Goal: Information Seeking & Learning: Learn about a topic

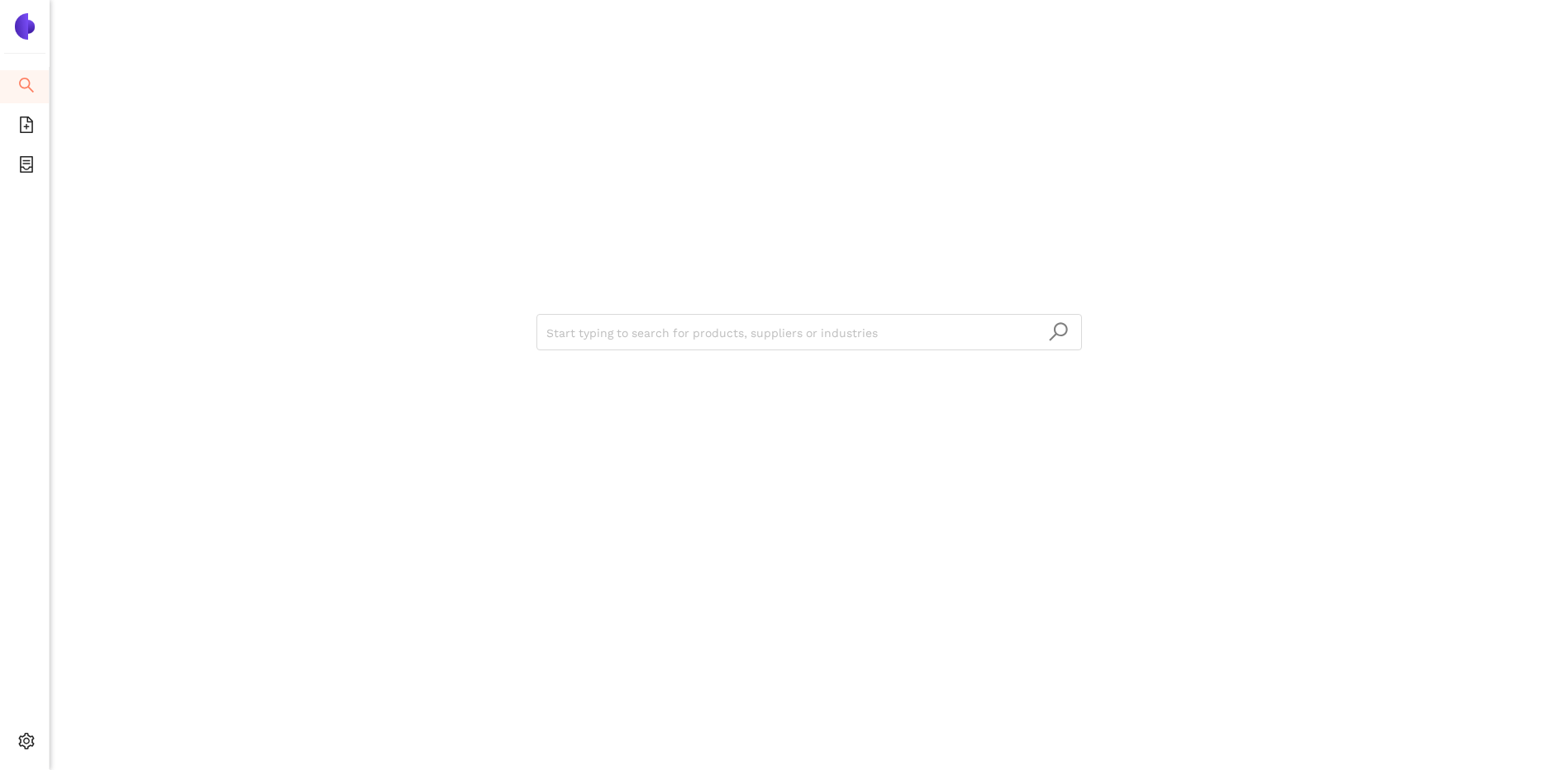
click at [25, 11] on div at bounding box center [25, 20] width 50 height 40
click at [25, 20] on img at bounding box center [24, 26] width 27 height 27
click at [22, 127] on icon "file-add" at bounding box center [26, 124] width 16 height 16
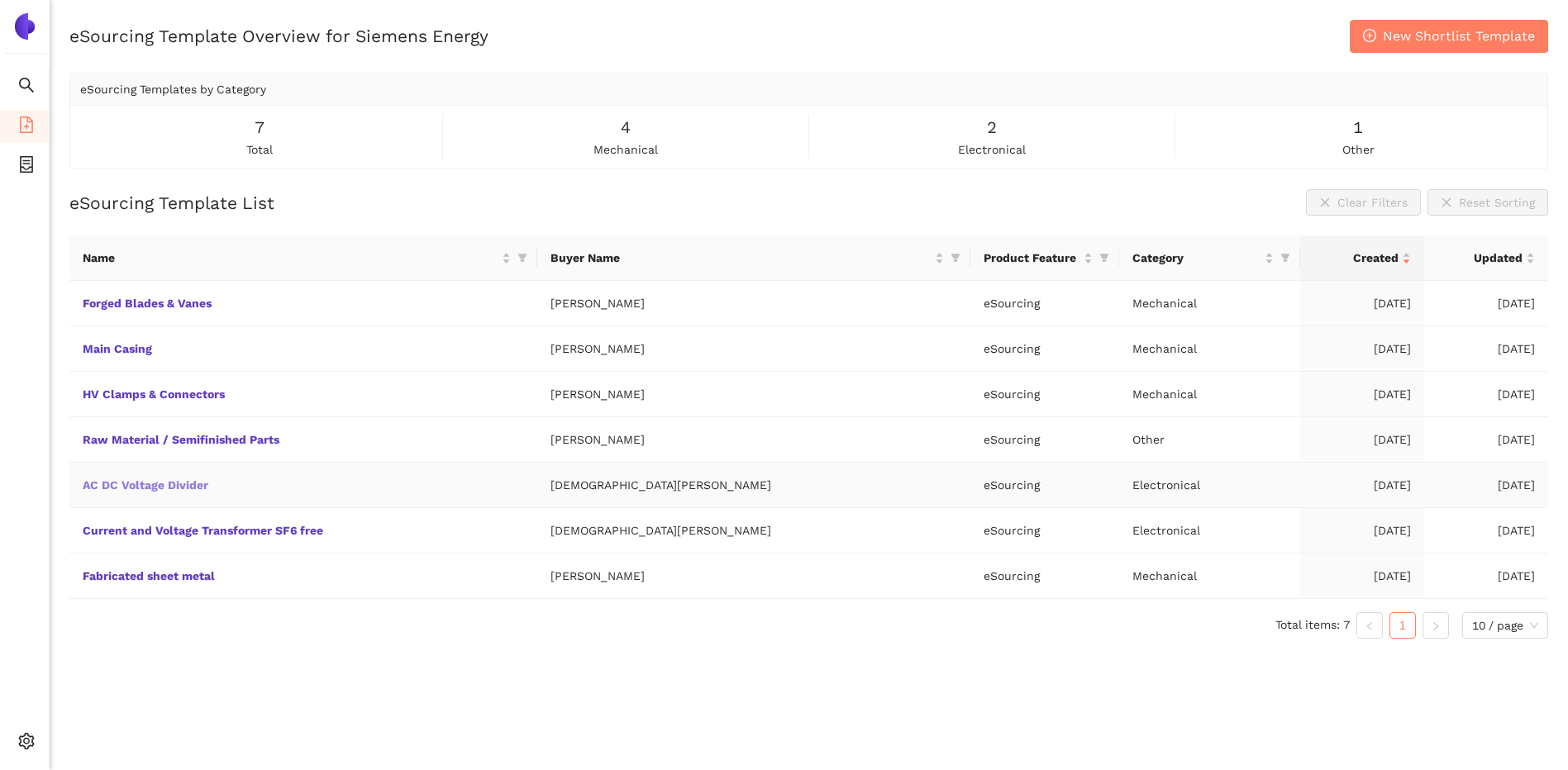
click at [0, 0] on link "AC DC Voltage Divider" at bounding box center [0, 0] width 0 height 0
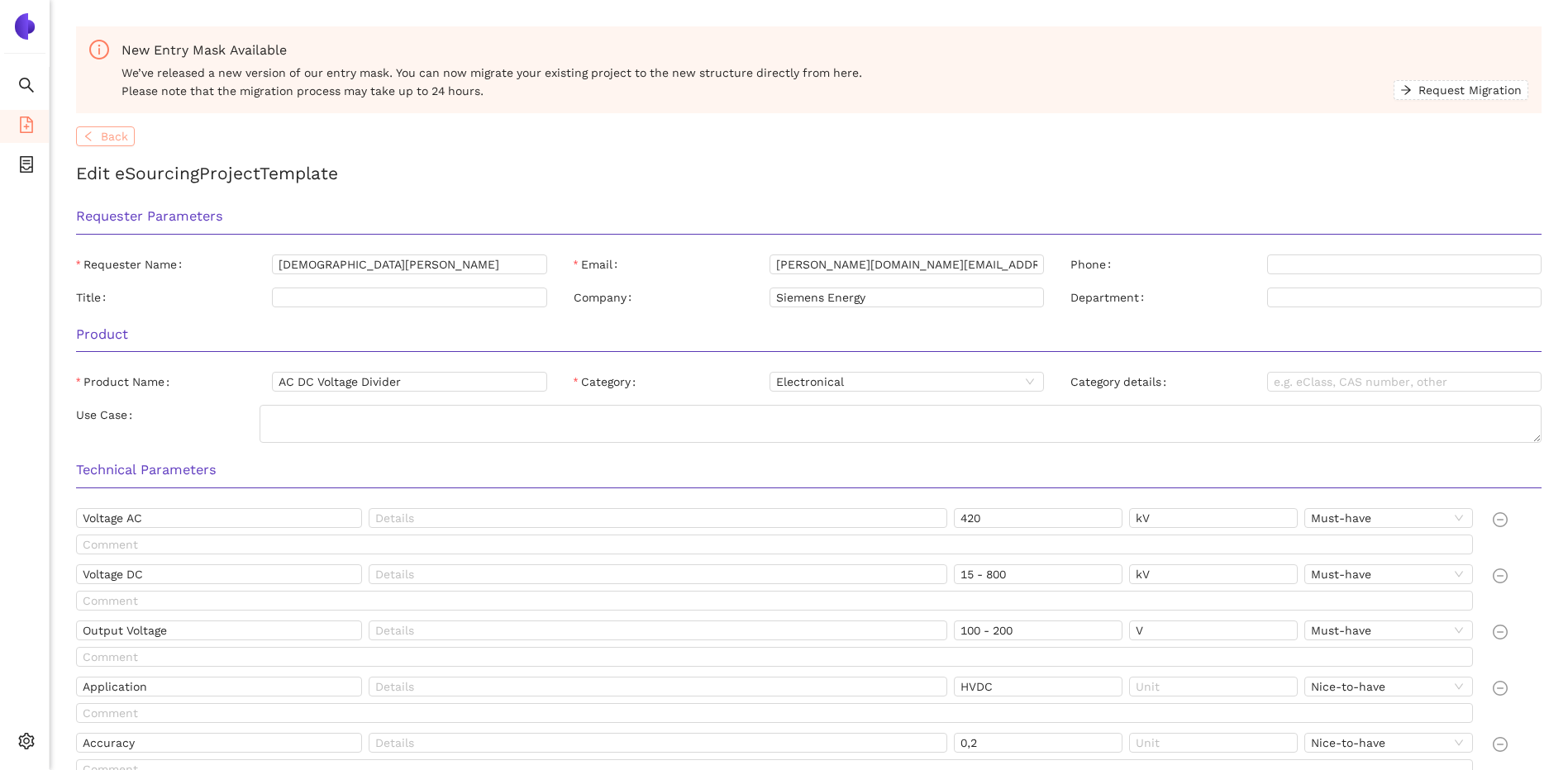
click at [112, 139] on span "Back" at bounding box center [115, 136] width 28 height 18
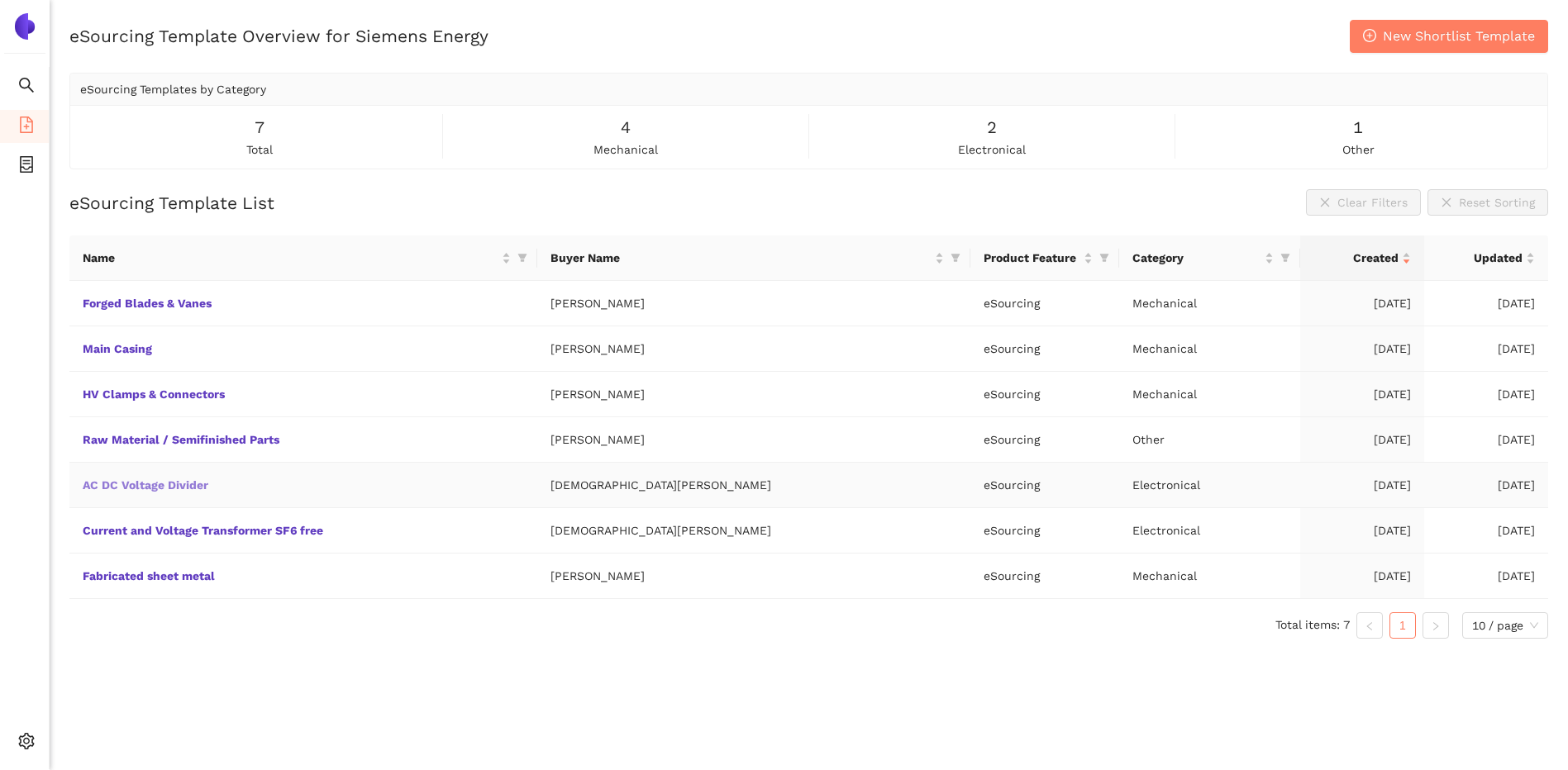
click at [0, 0] on link "AC DC Voltage Divider" at bounding box center [0, 0] width 0 height 0
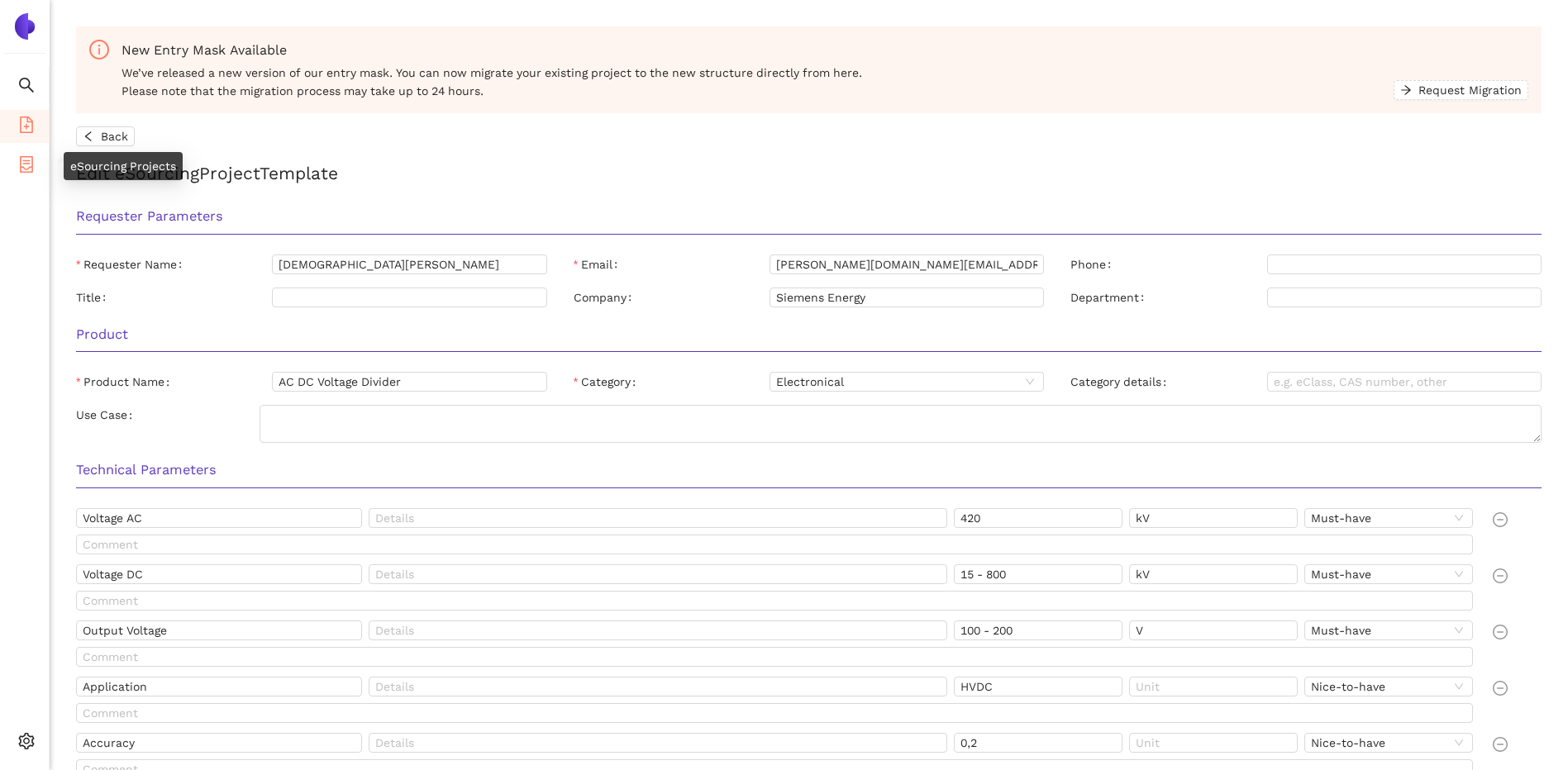
click at [28, 170] on icon "container" at bounding box center [26, 164] width 13 height 16
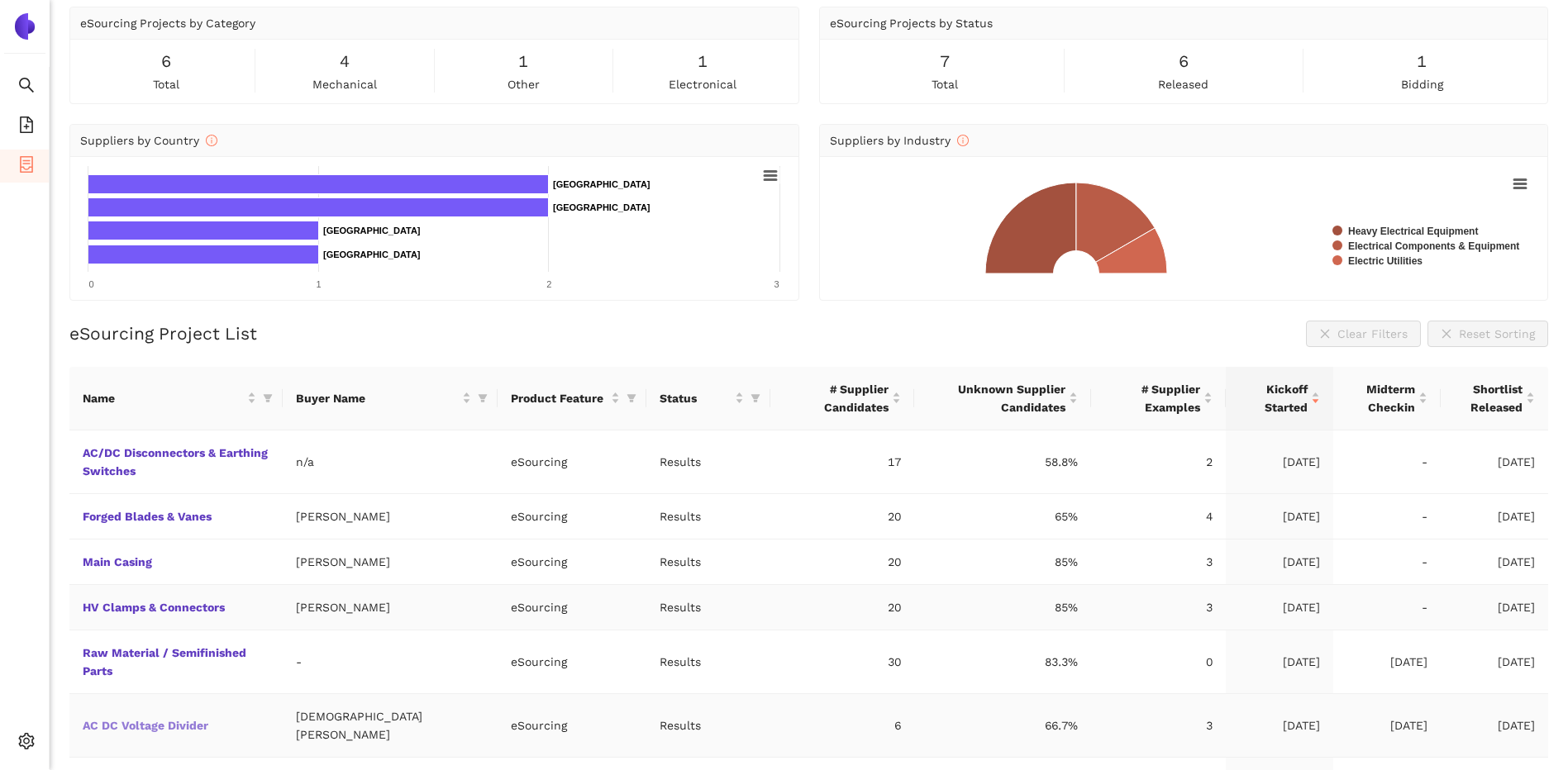
scroll to position [125, 0]
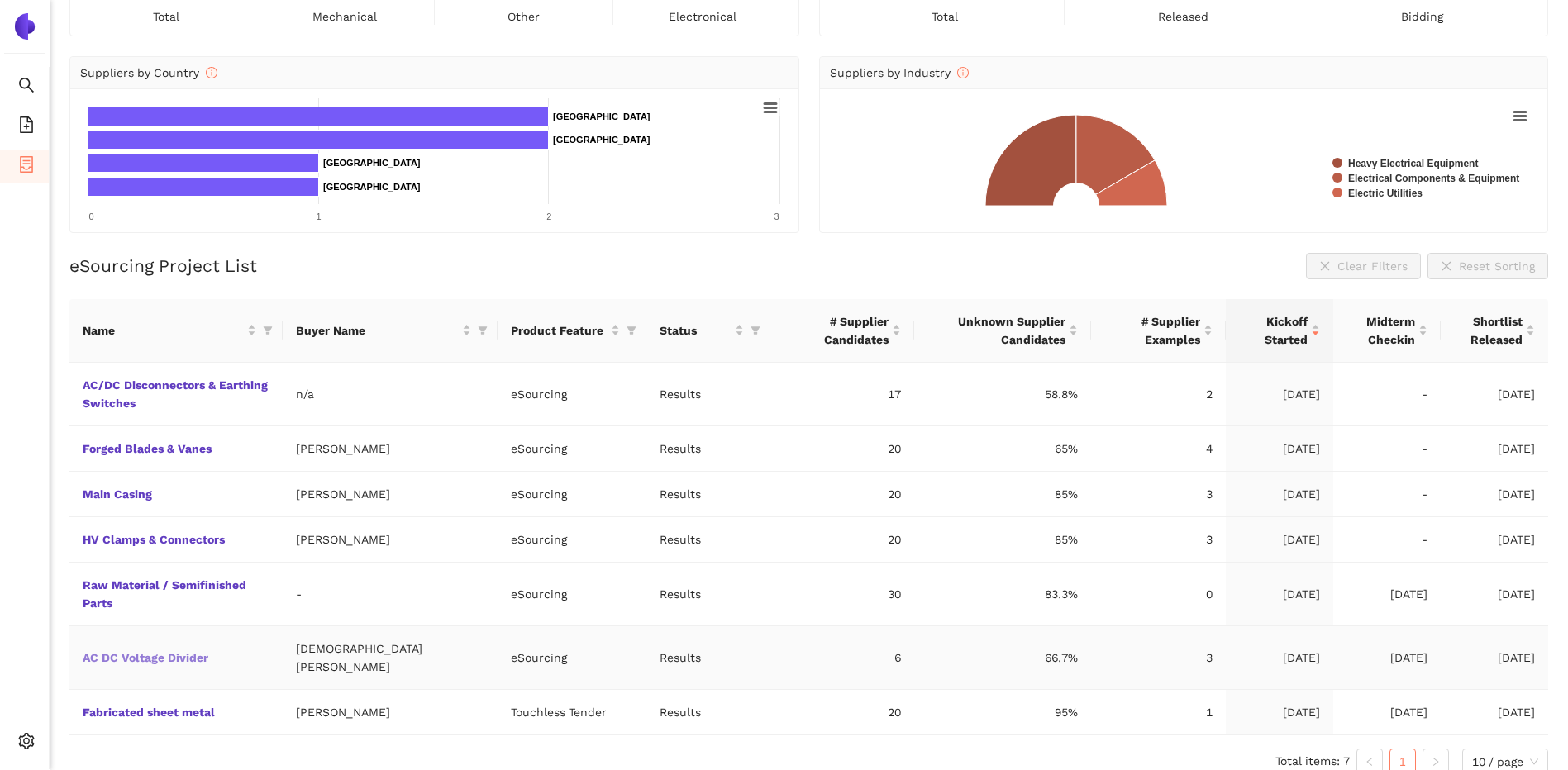
click at [0, 0] on link "AC DC Voltage Divider" at bounding box center [0, 0] width 0 height 0
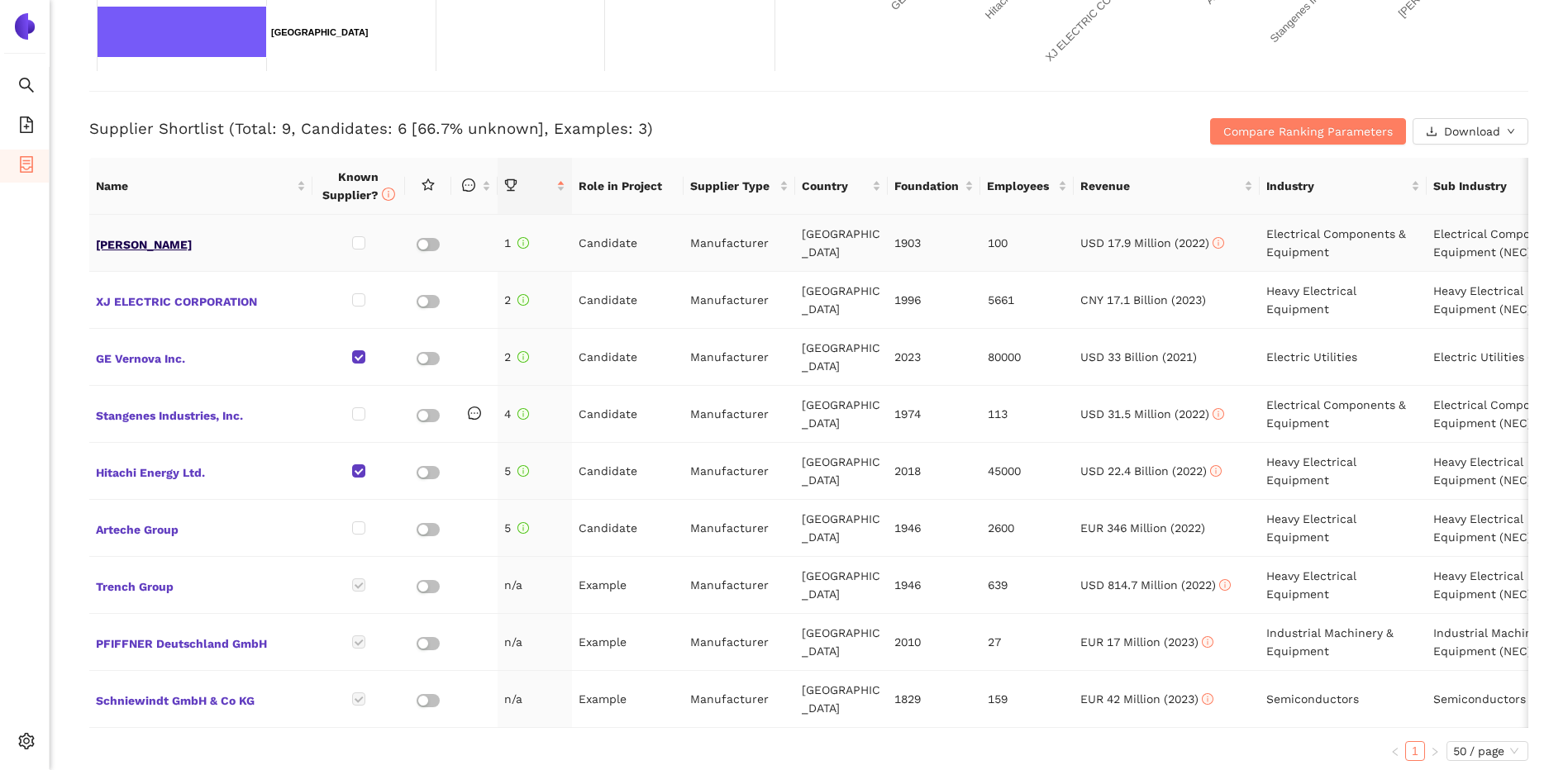
click at [122, 245] on span "[PERSON_NAME]" at bounding box center [201, 243] width 210 height 22
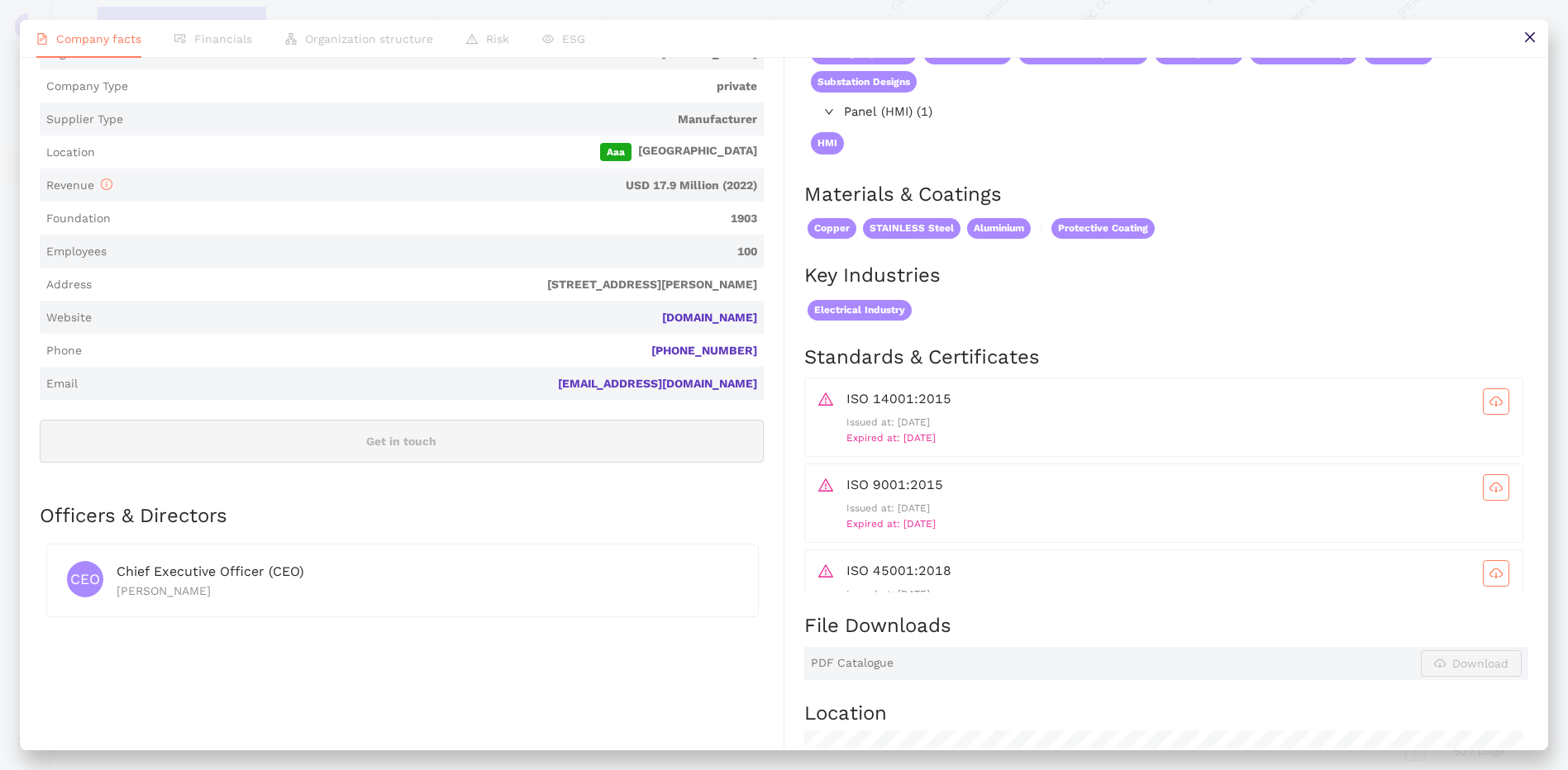
scroll to position [28, 0]
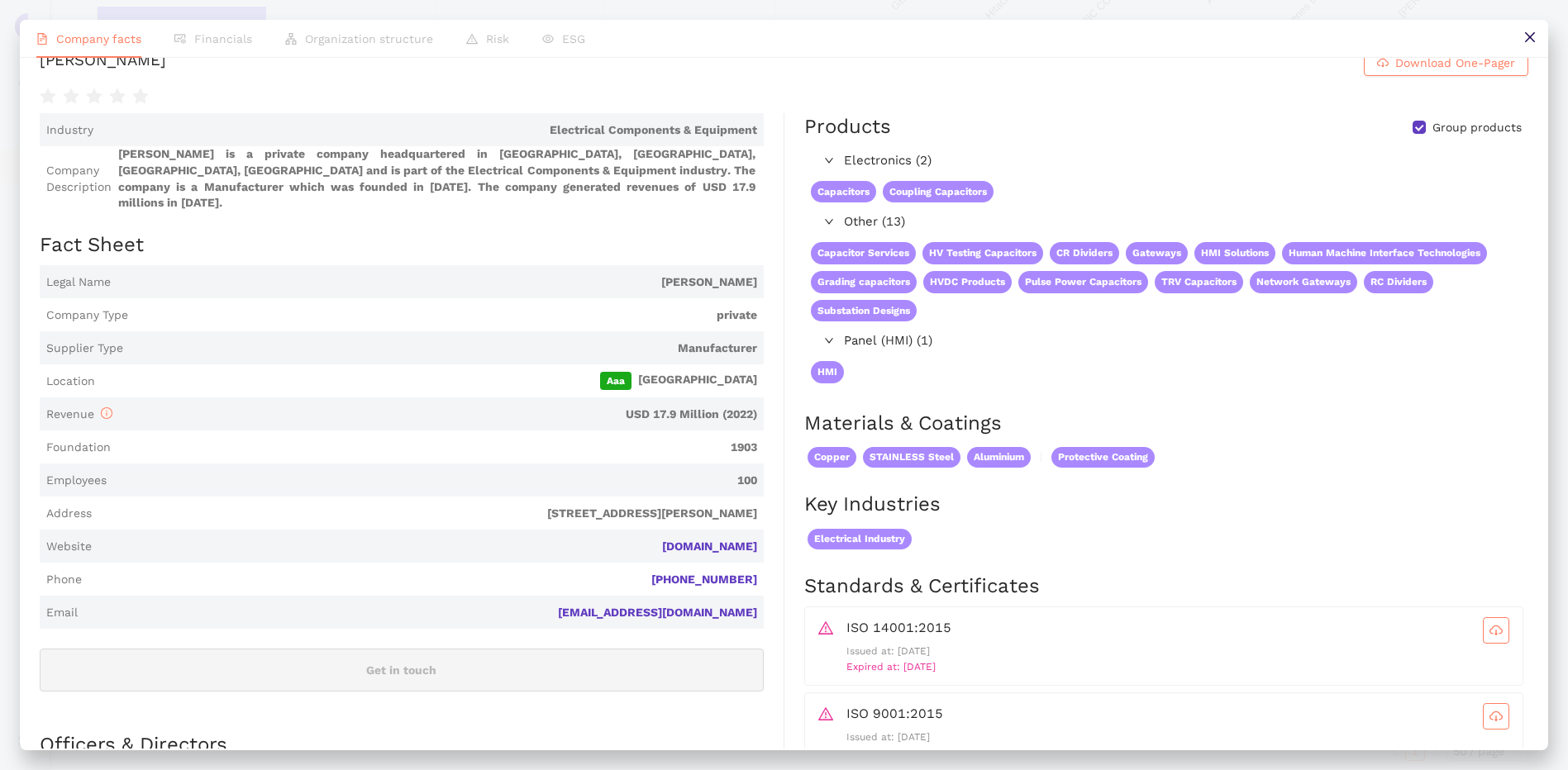
click at [1519, 39] on button at bounding box center [1529, 38] width 37 height 37
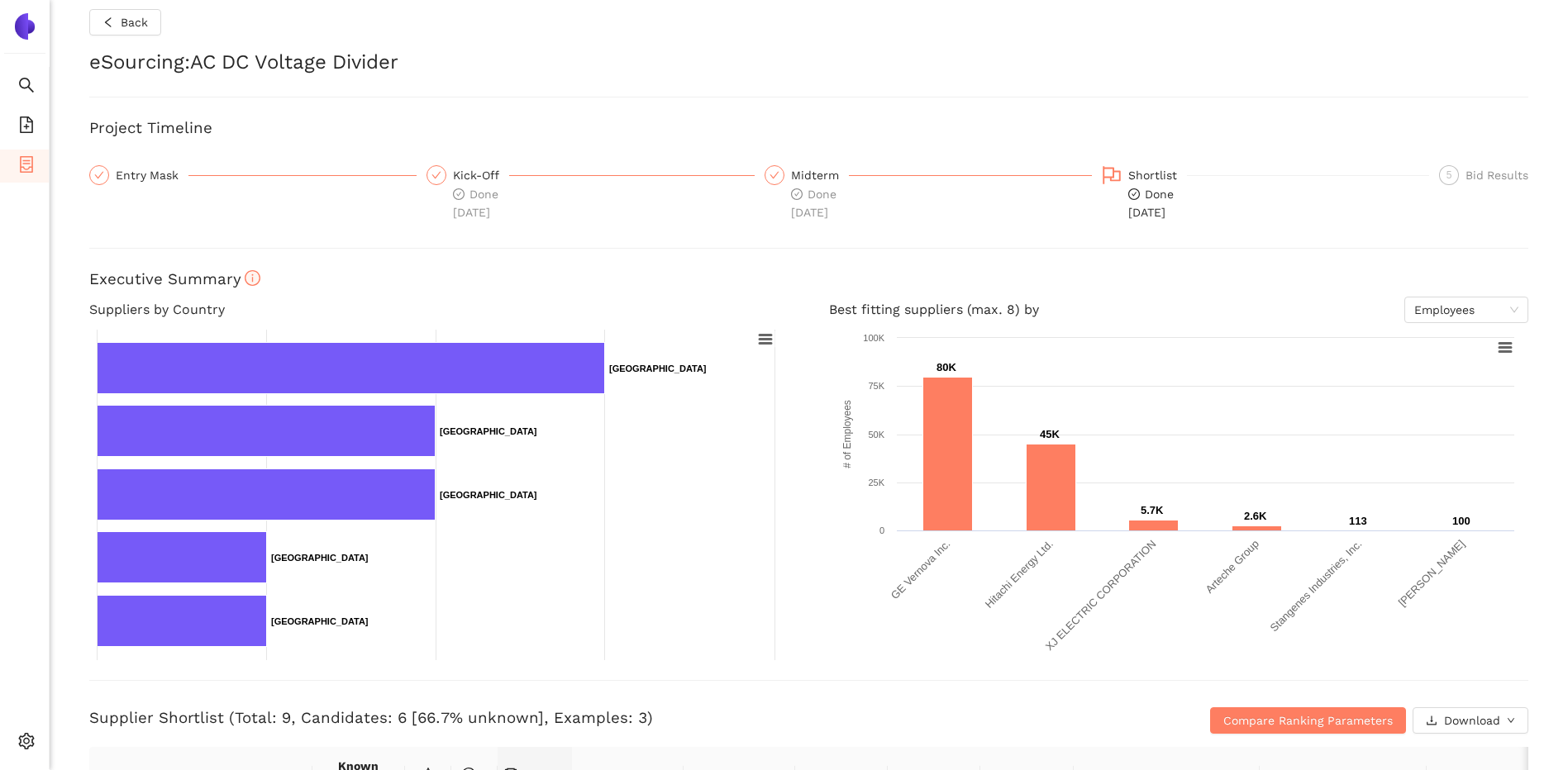
scroll to position [0, 0]
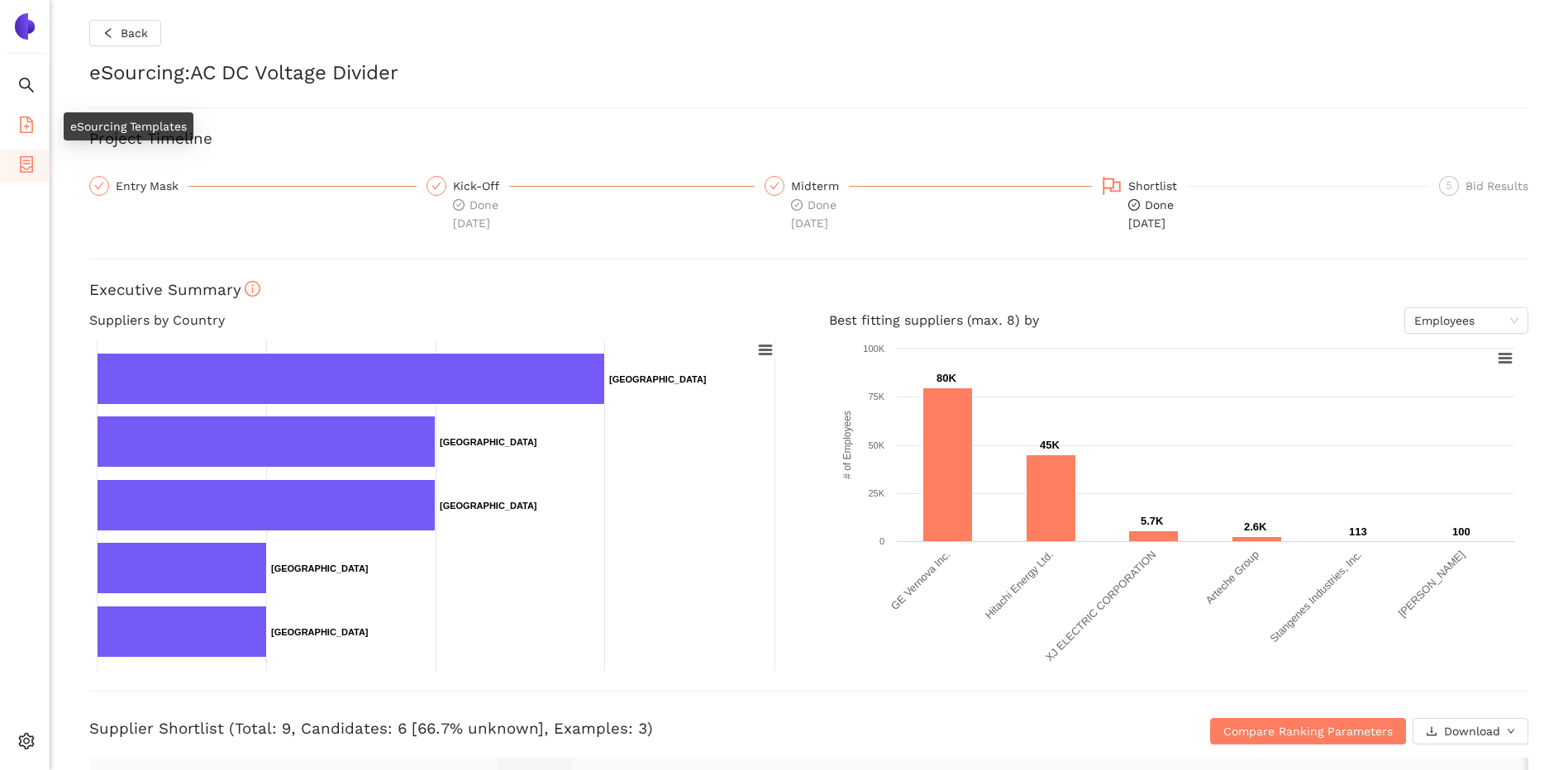
click at [31, 122] on icon "file-add" at bounding box center [26, 124] width 13 height 16
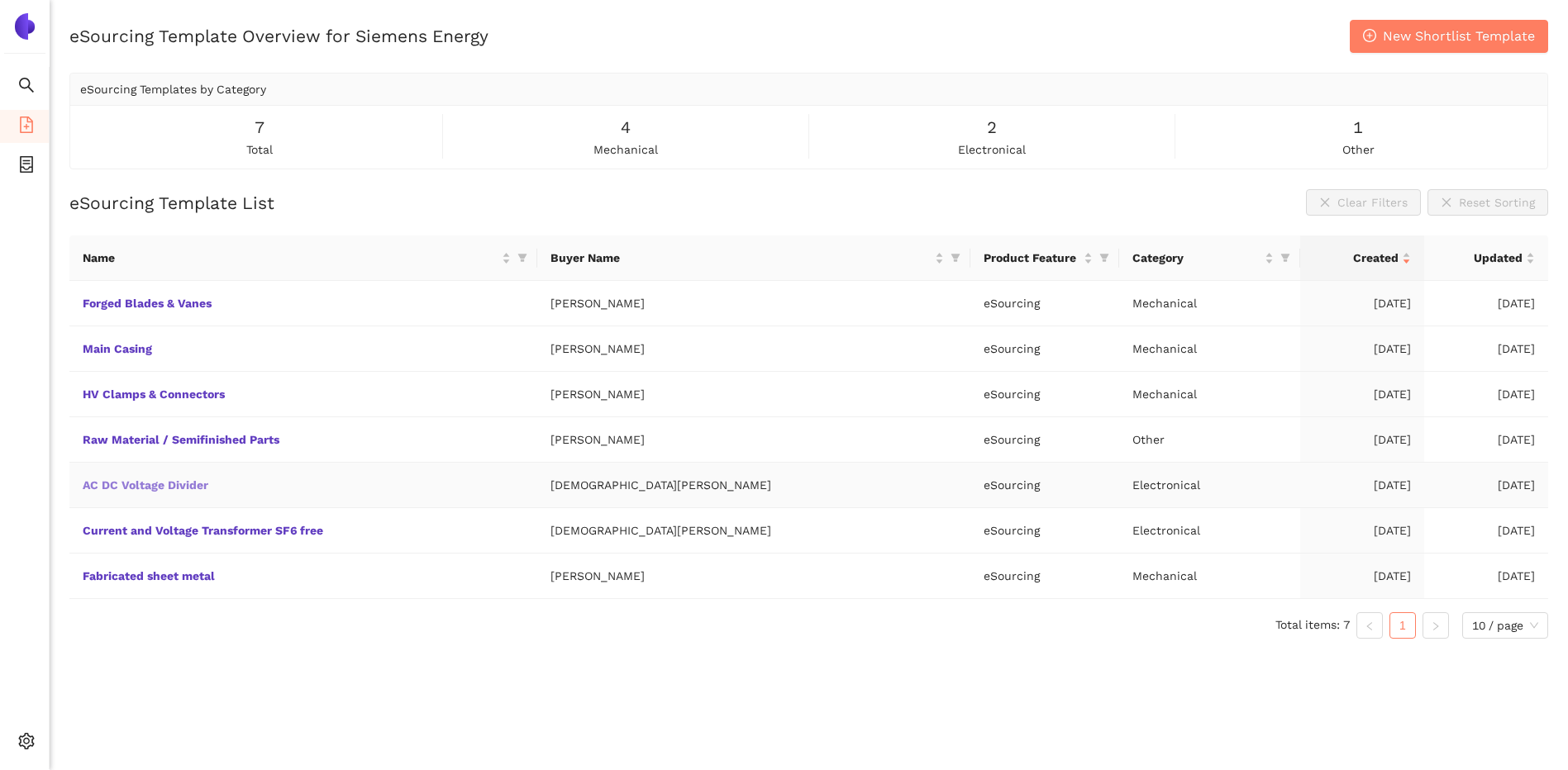
click at [0, 0] on link "AC DC Voltage Divider" at bounding box center [0, 0] width 0 height 0
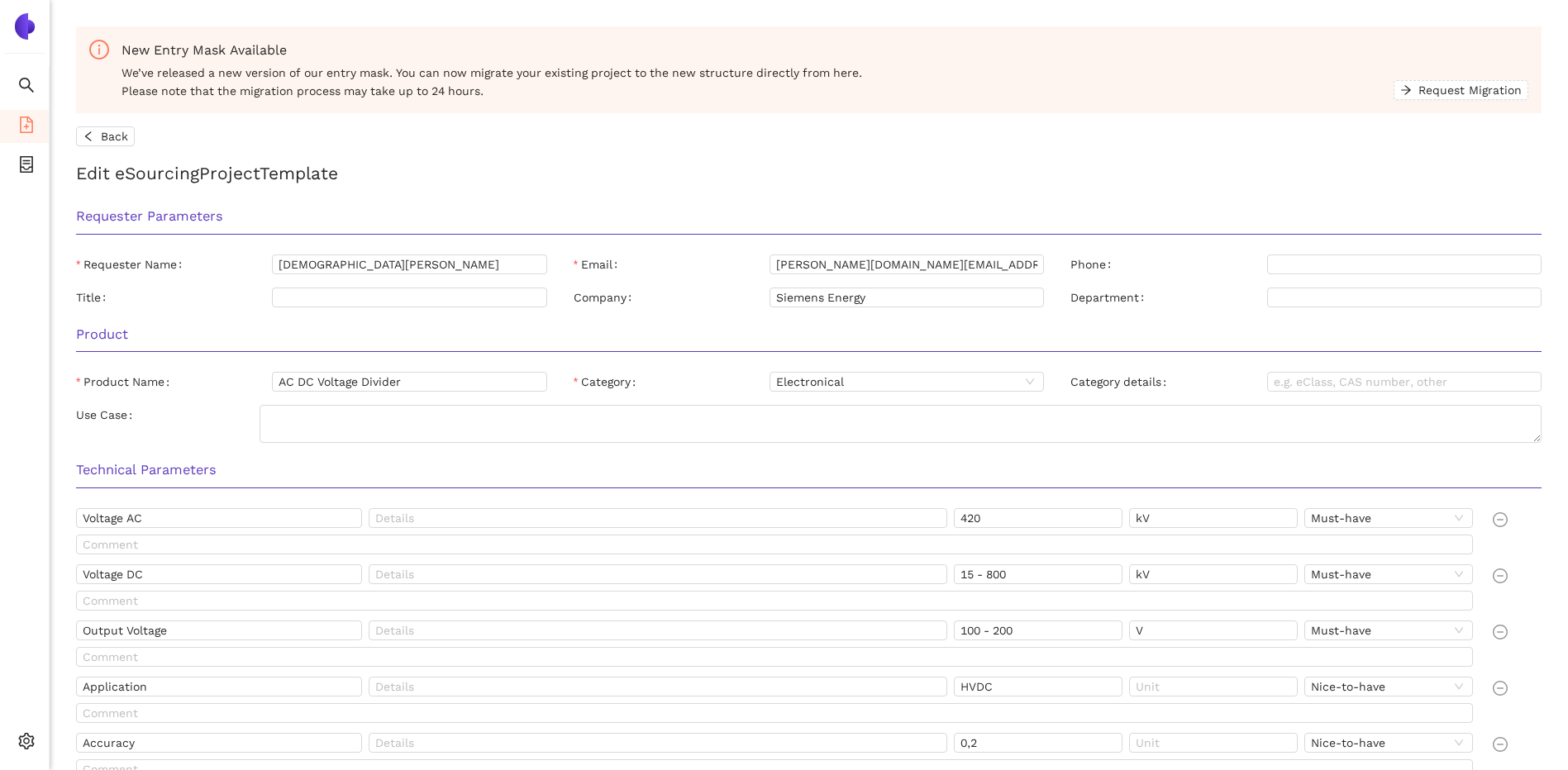
click at [708, 463] on h3 "Technical Parameters" at bounding box center [808, 469] width 1465 height 22
click at [962, 481] on h3 "Technical Parameters" at bounding box center [808, 469] width 1465 height 22
click at [20, 189] on ul "Search eSourcing Templates eSourcing Projects Settings" at bounding box center [25, 419] width 50 height 703
click at [18, 163] on icon "container" at bounding box center [26, 164] width 16 height 16
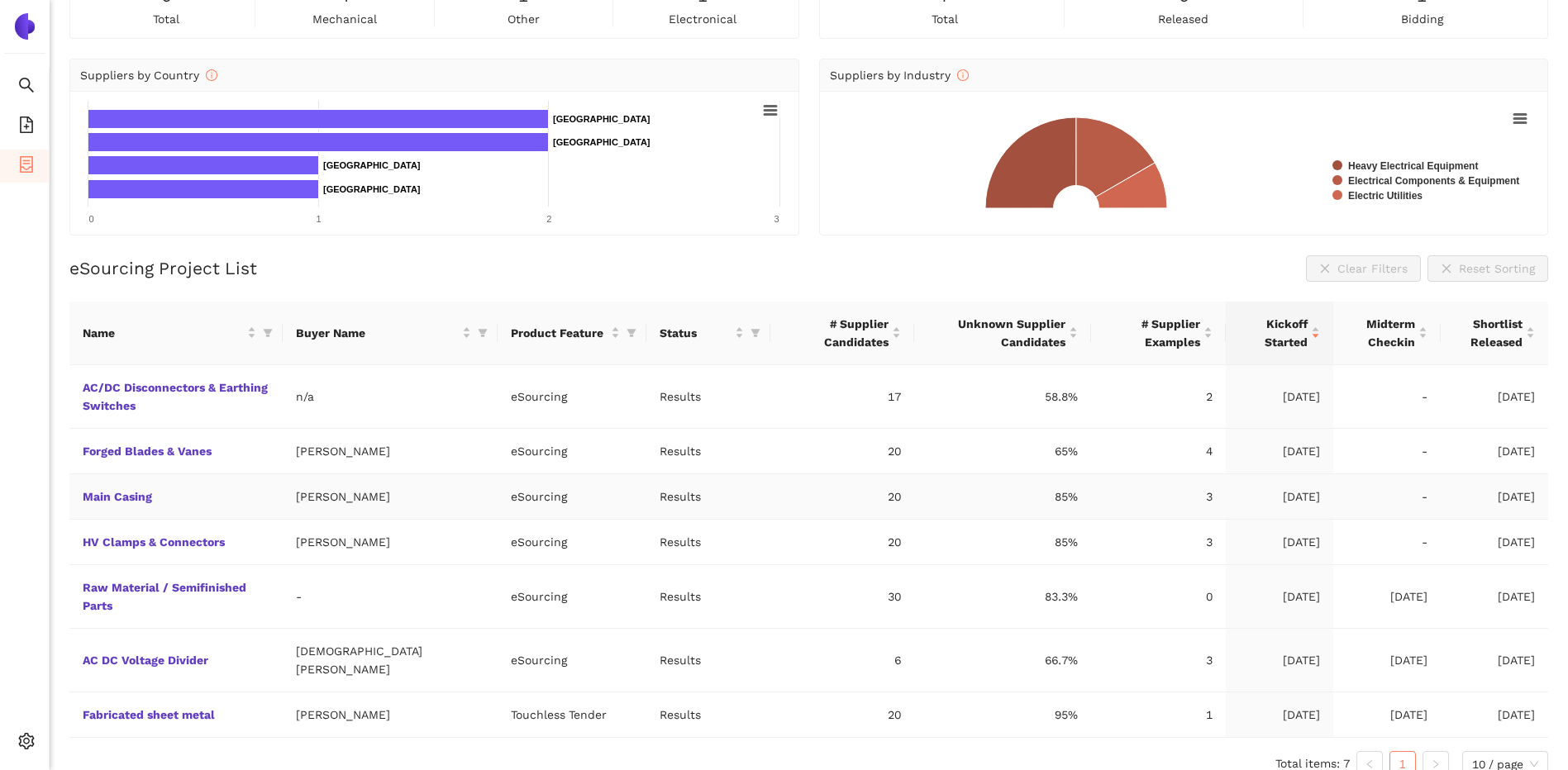
scroll to position [125, 0]
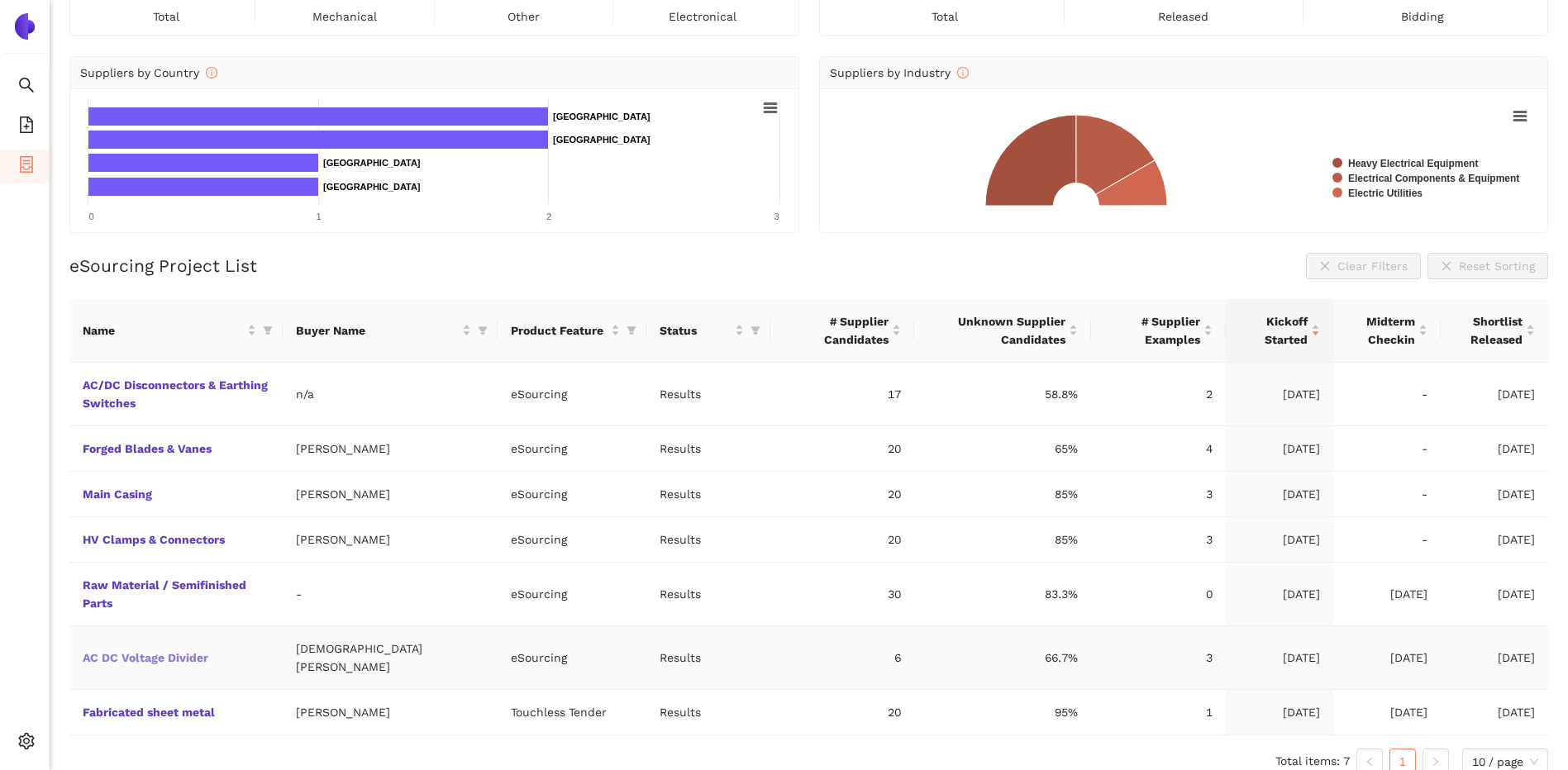
click at [0, 0] on link "AC DC Voltage Divider" at bounding box center [0, 0] width 0 height 0
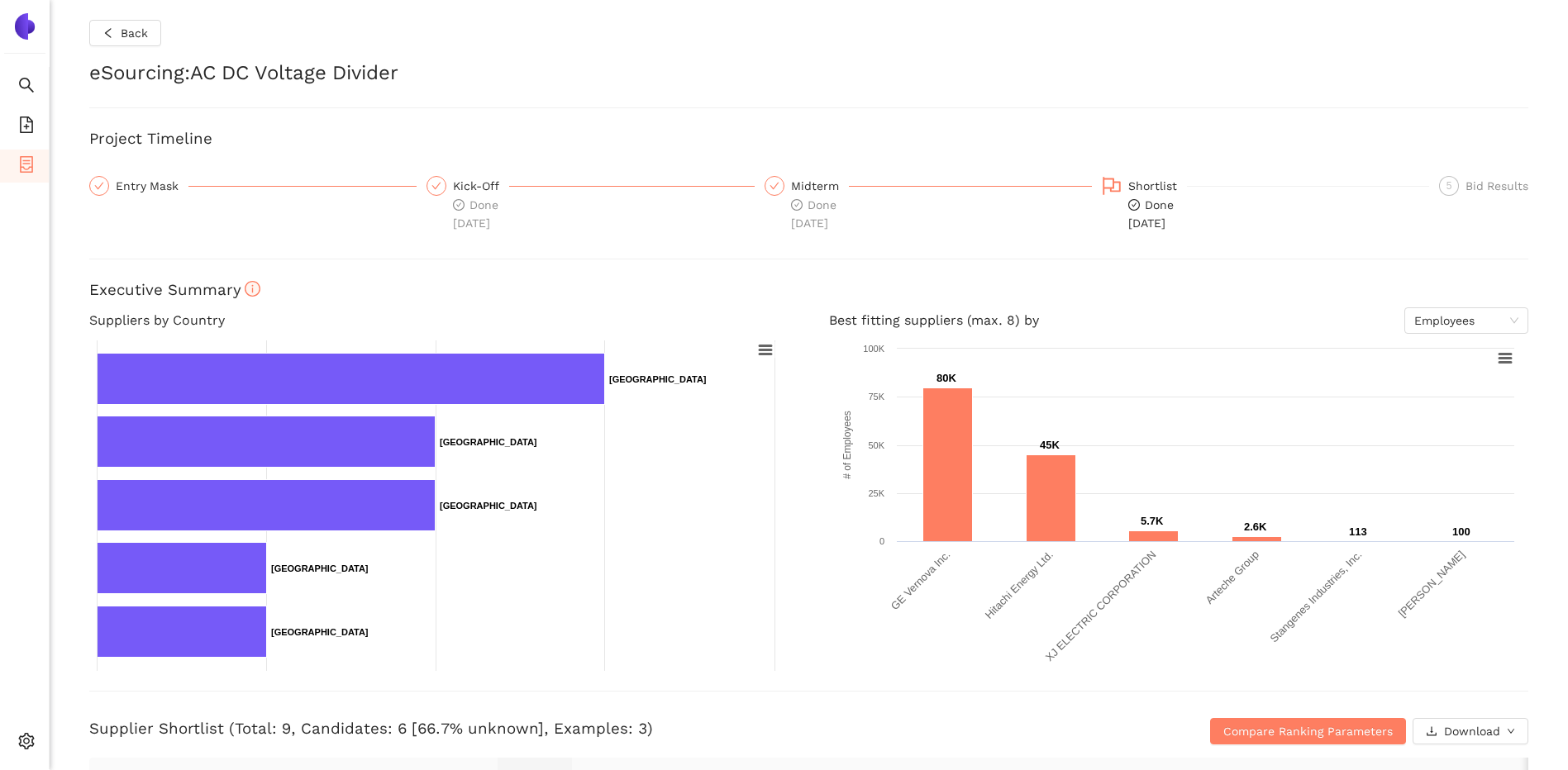
scroll to position [83, 0]
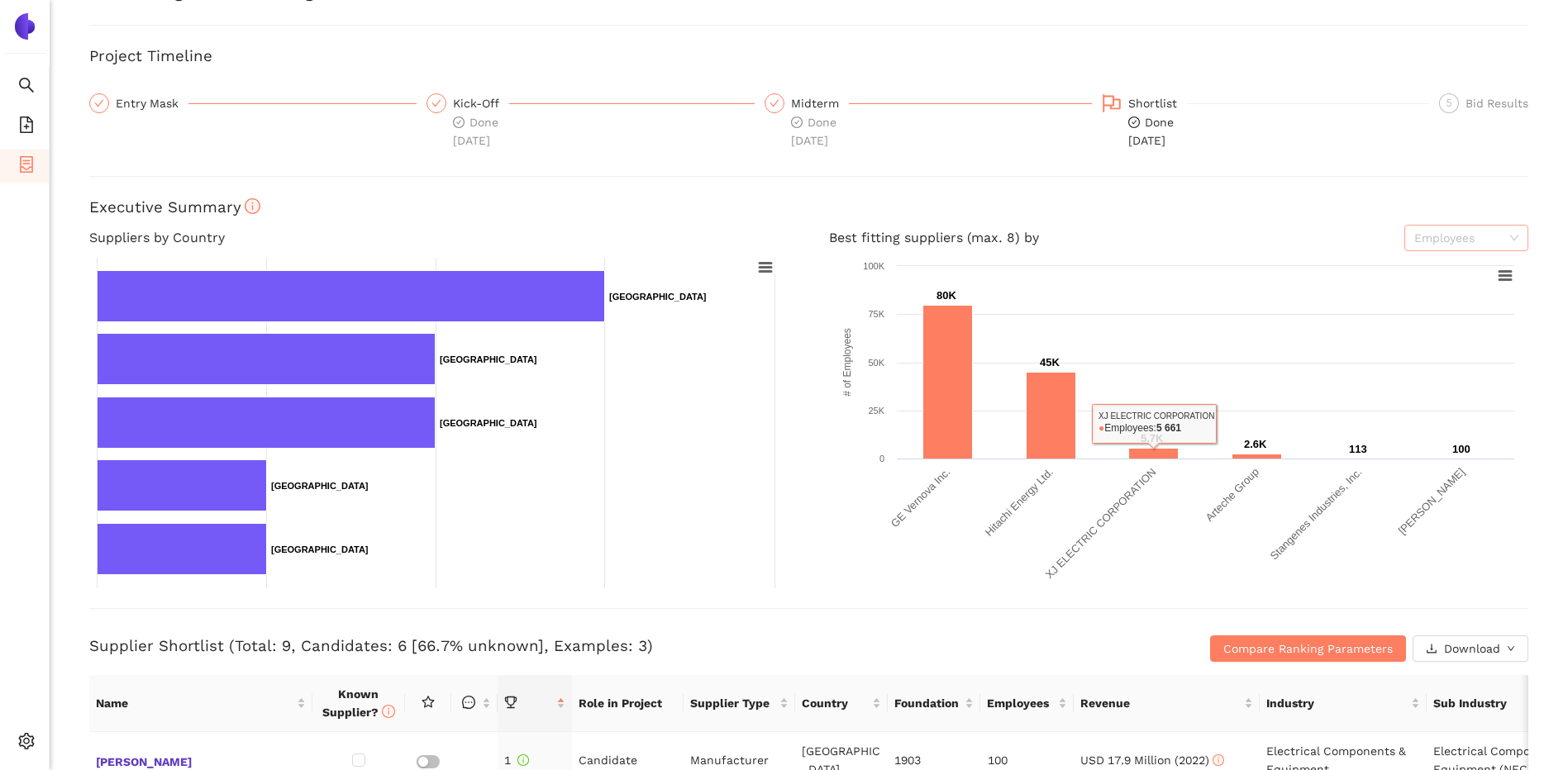
click at [1492, 230] on span "Employees" at bounding box center [1466, 238] width 104 height 25
click at [1445, 270] on div "Revenue" at bounding box center [1453, 270] width 104 height 18
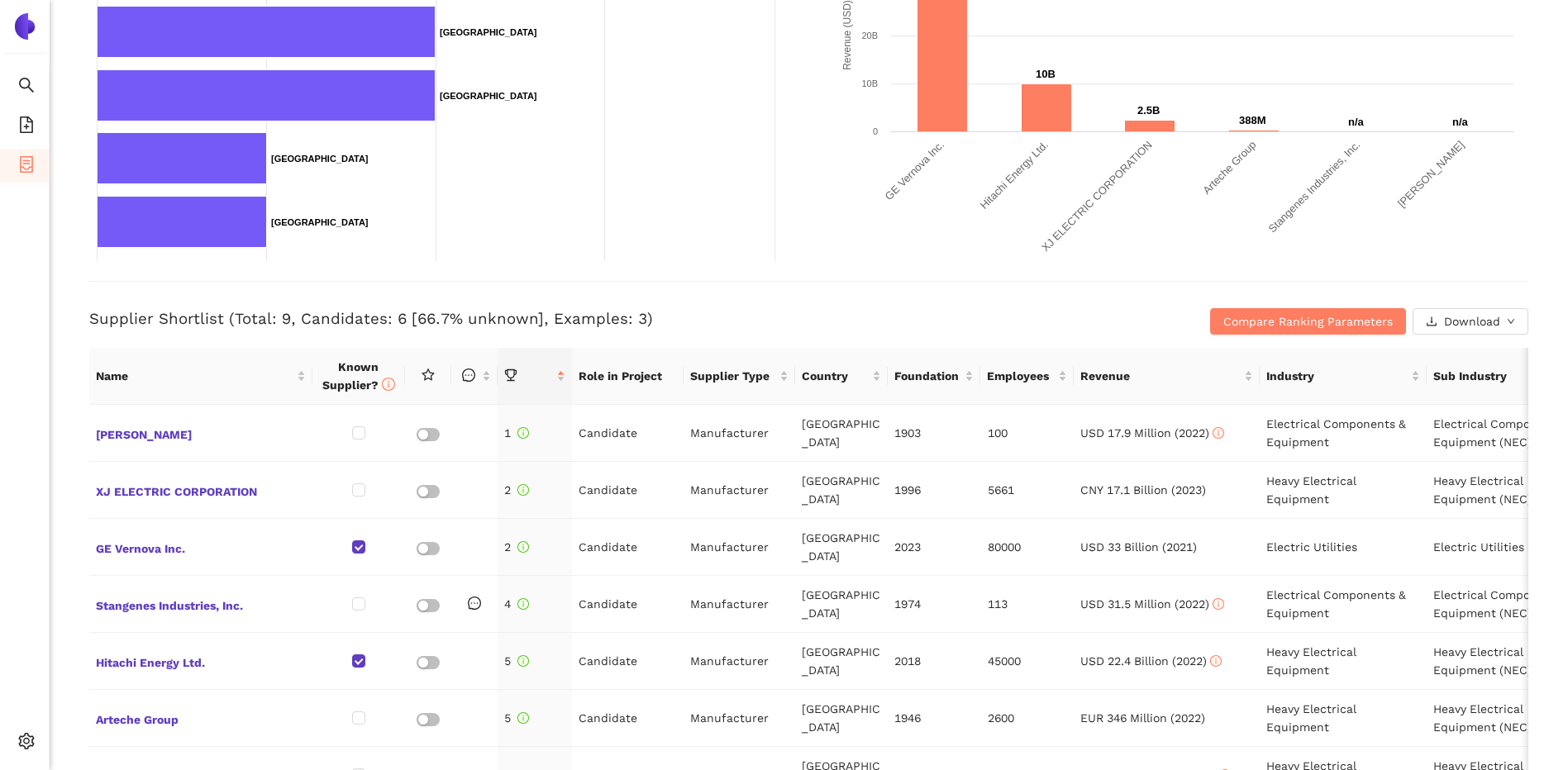
scroll to position [496, 0]
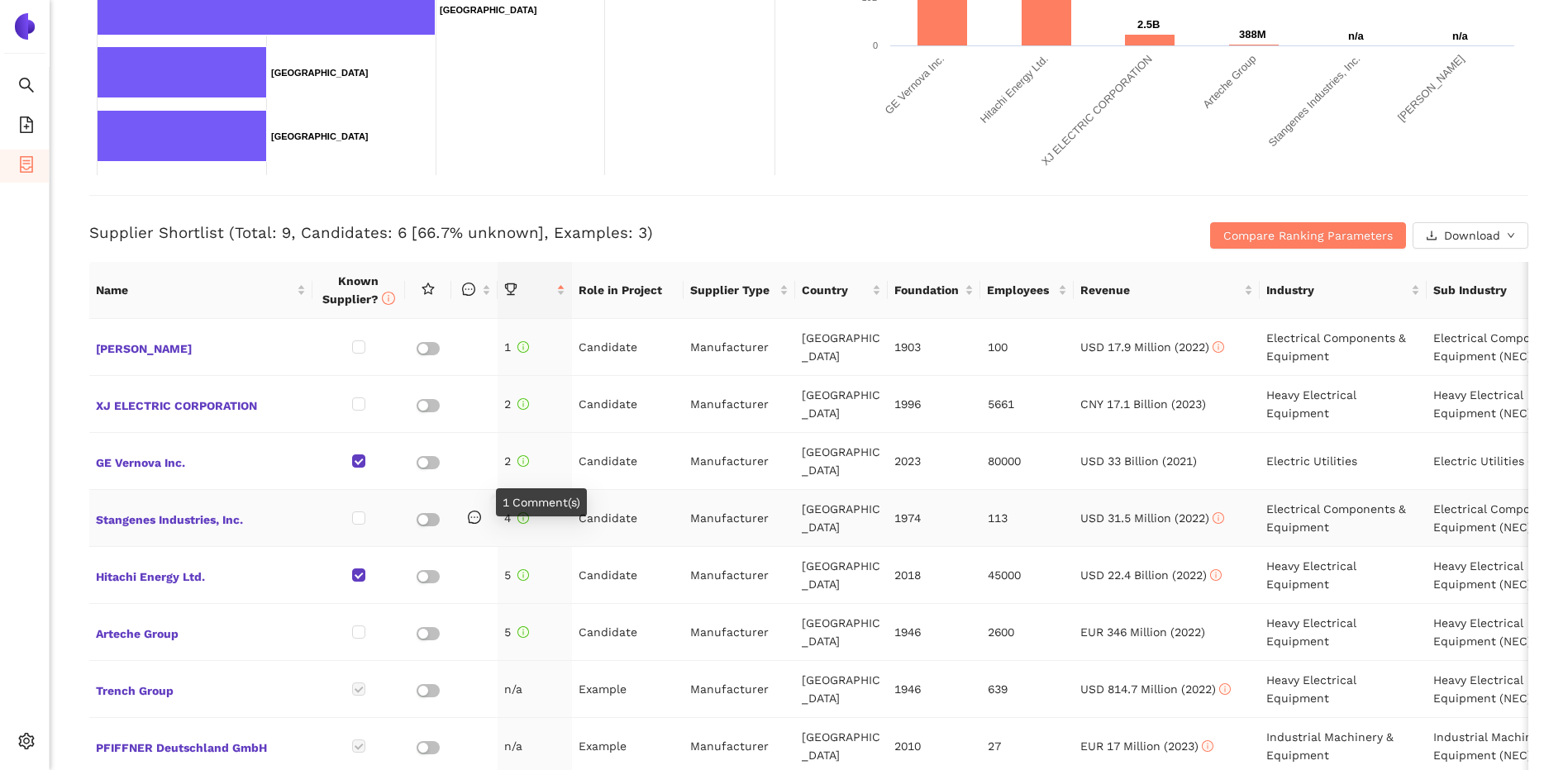
click at [473, 511] on icon "message" at bounding box center [474, 517] width 13 height 13
drag, startPoint x: 473, startPoint y: 504, endPoint x: 709, endPoint y: 499, distance: 236.1
click at [709, 499] on td "Manufacturer" at bounding box center [739, 519] width 112 height 57
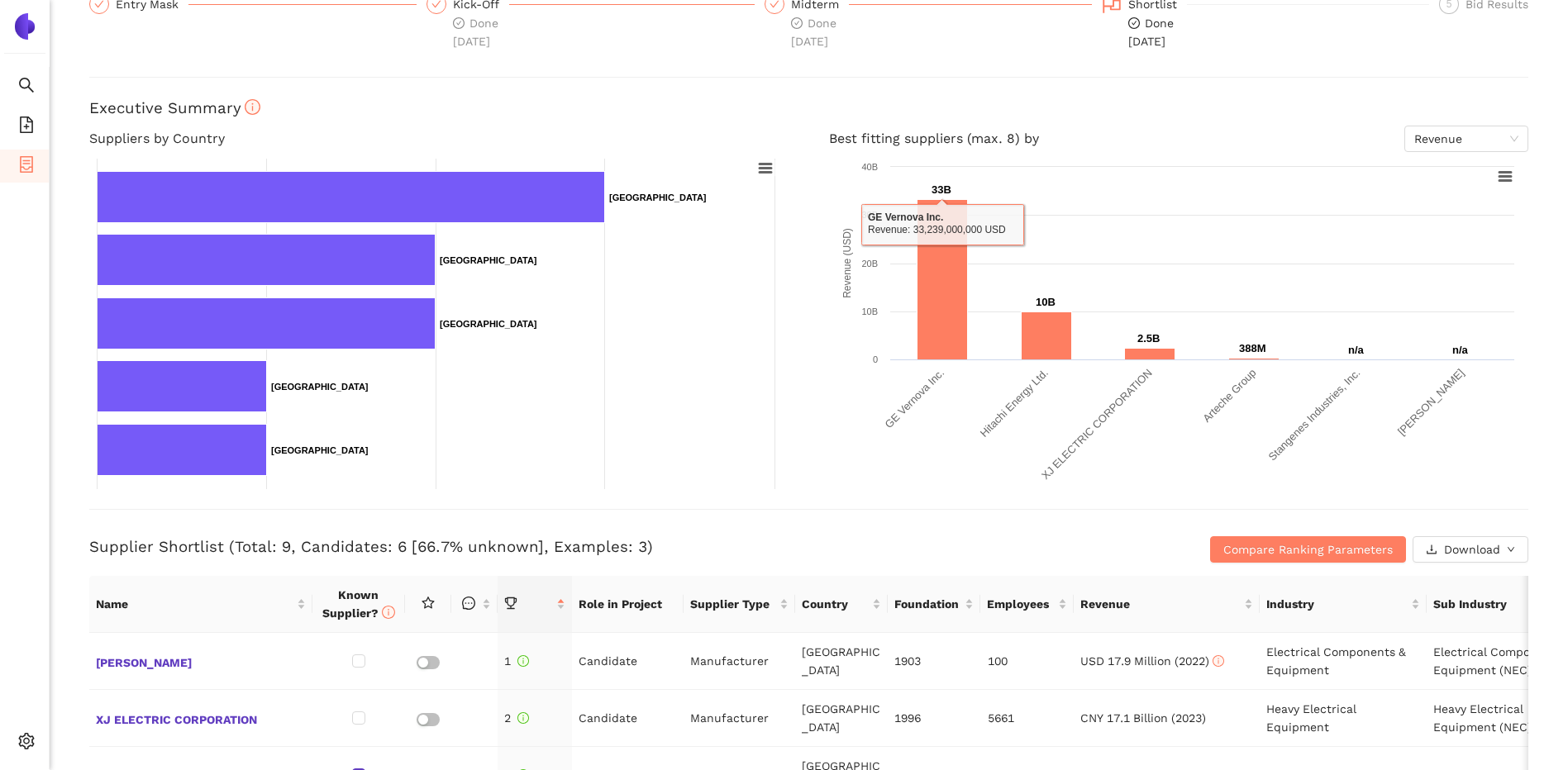
scroll to position [0, 0]
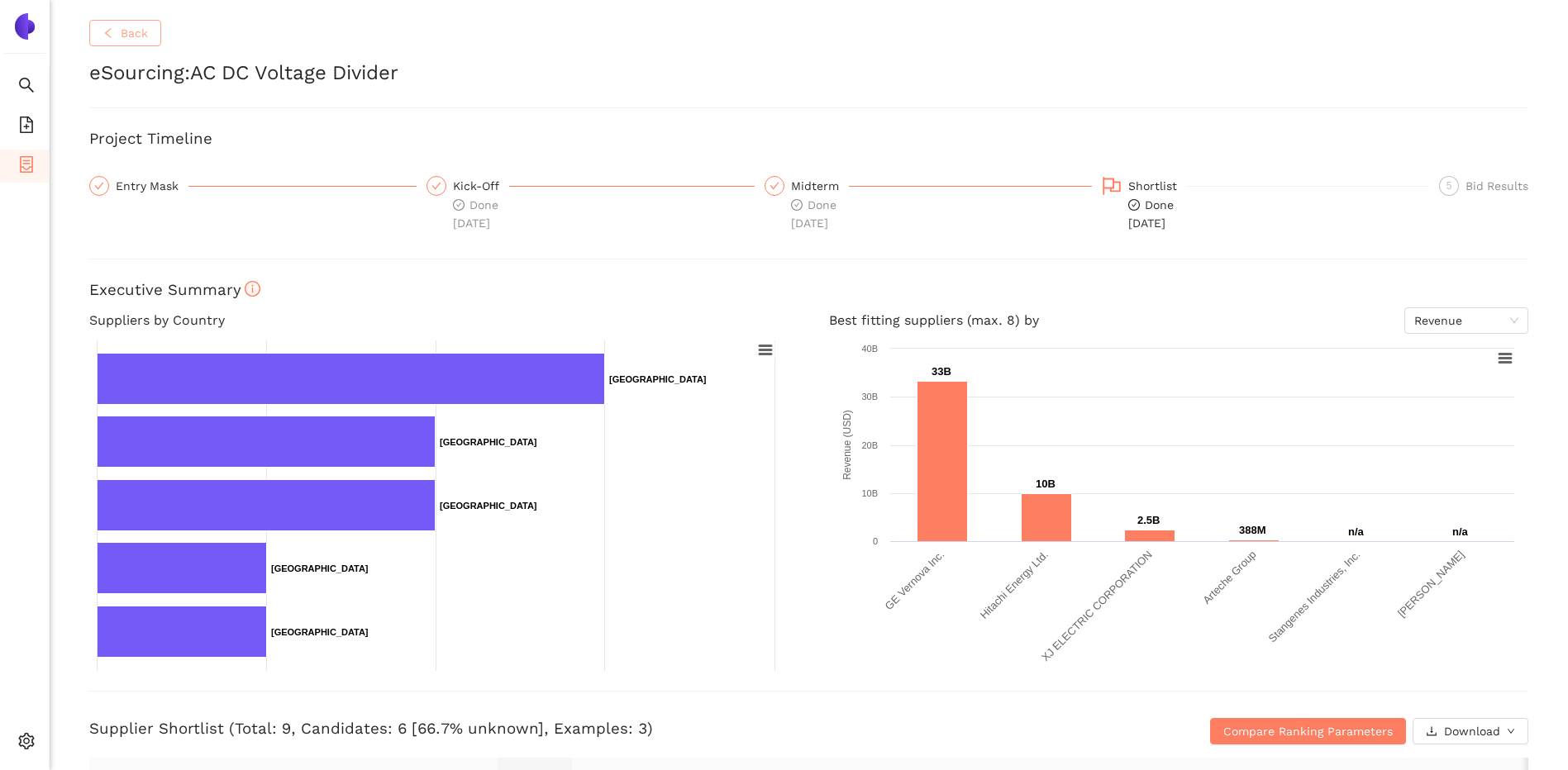
click at [115, 22] on button "Back" at bounding box center [125, 33] width 72 height 27
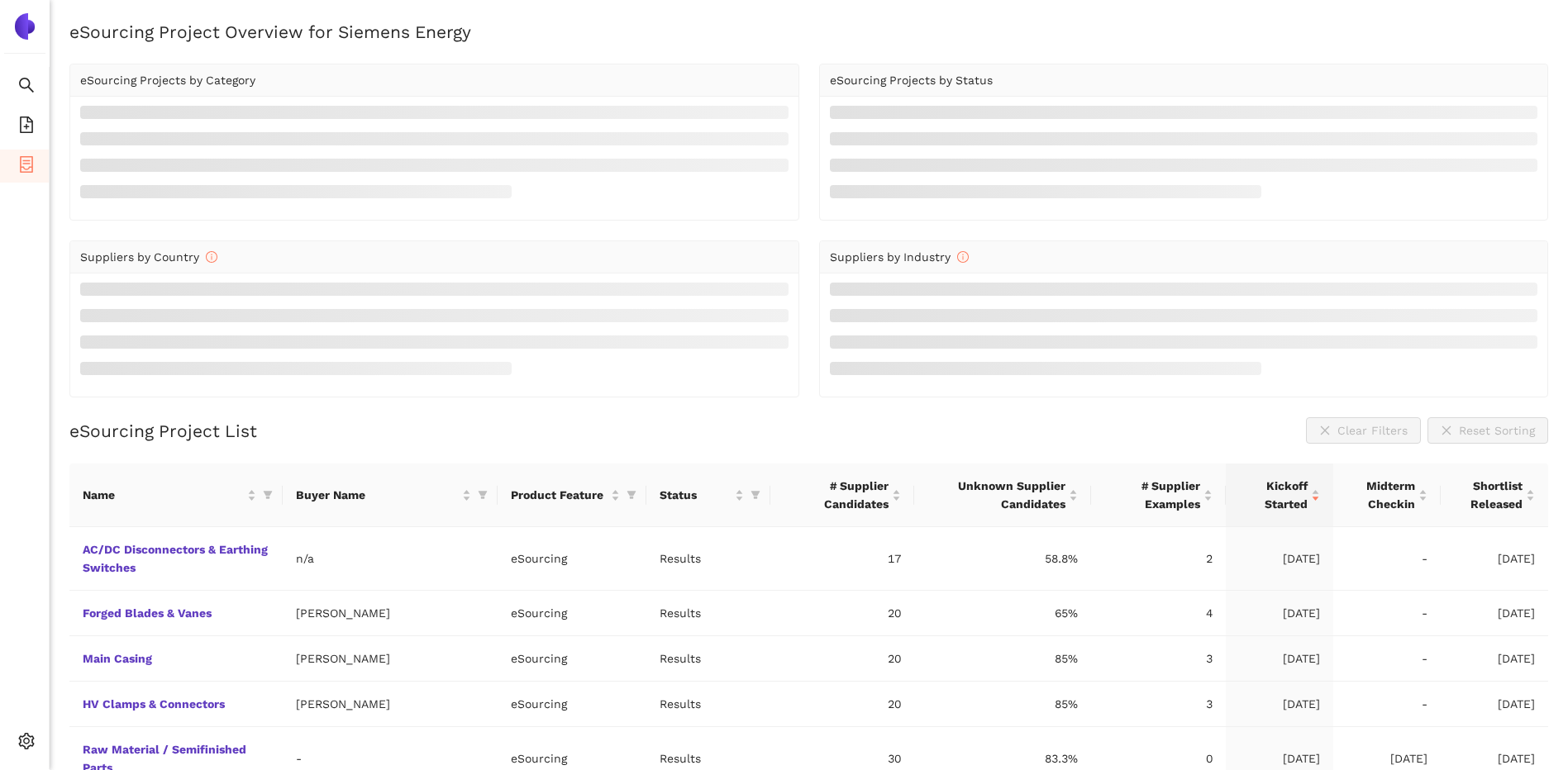
scroll to position [125, 0]
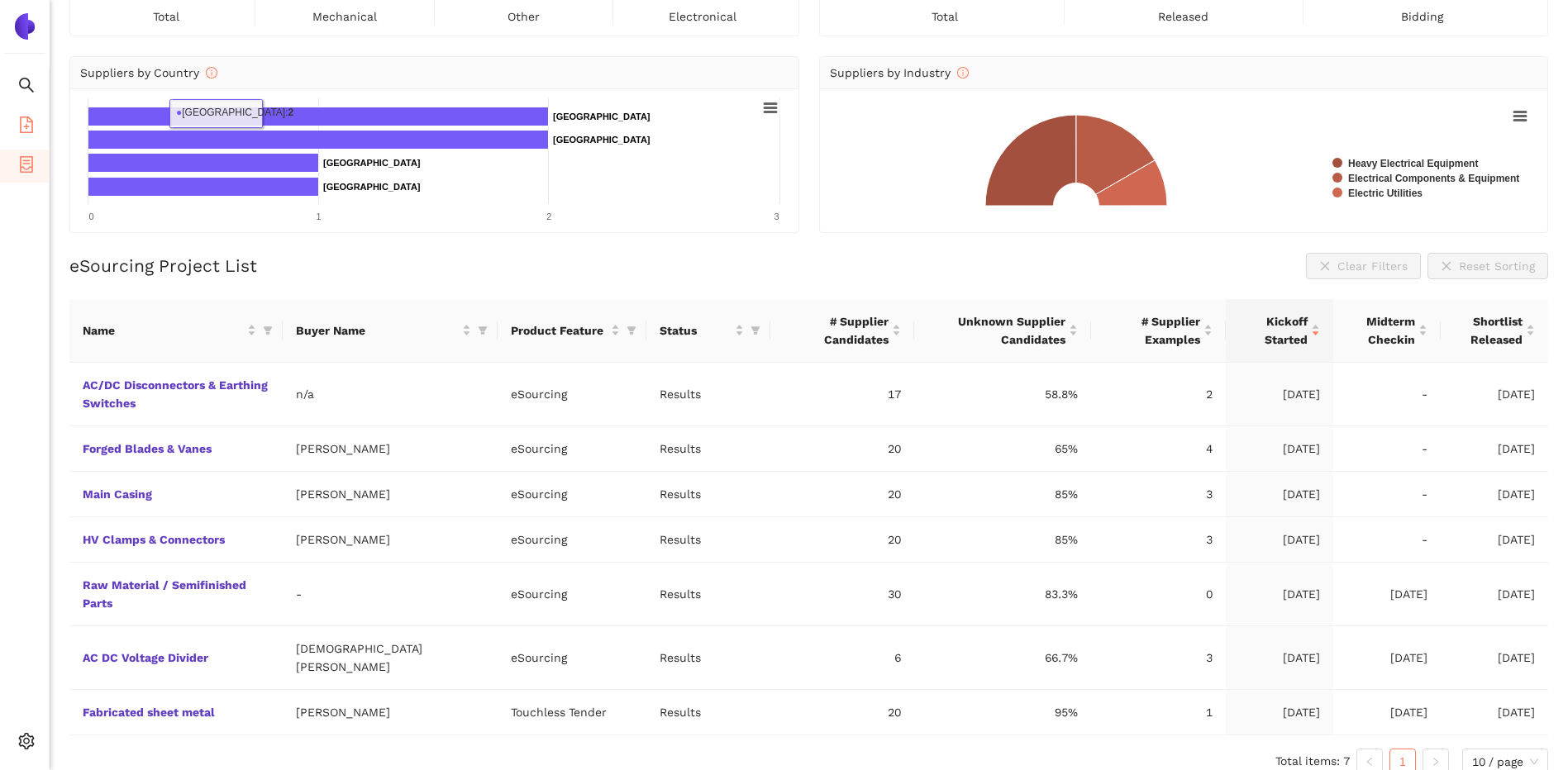
click at [36, 118] on li "eSourcing Templates" at bounding box center [24, 127] width 49 height 33
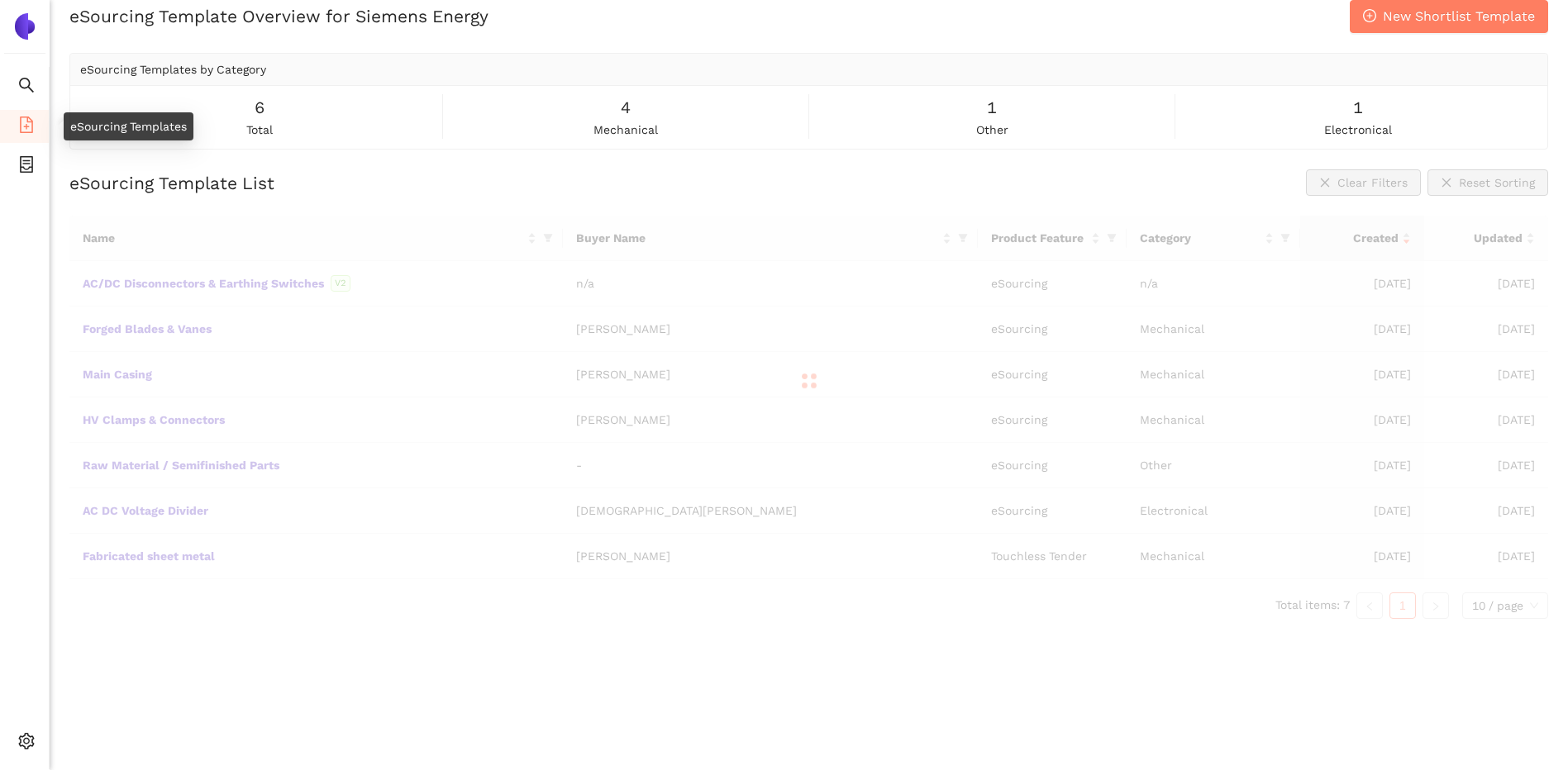
scroll to position [20, 0]
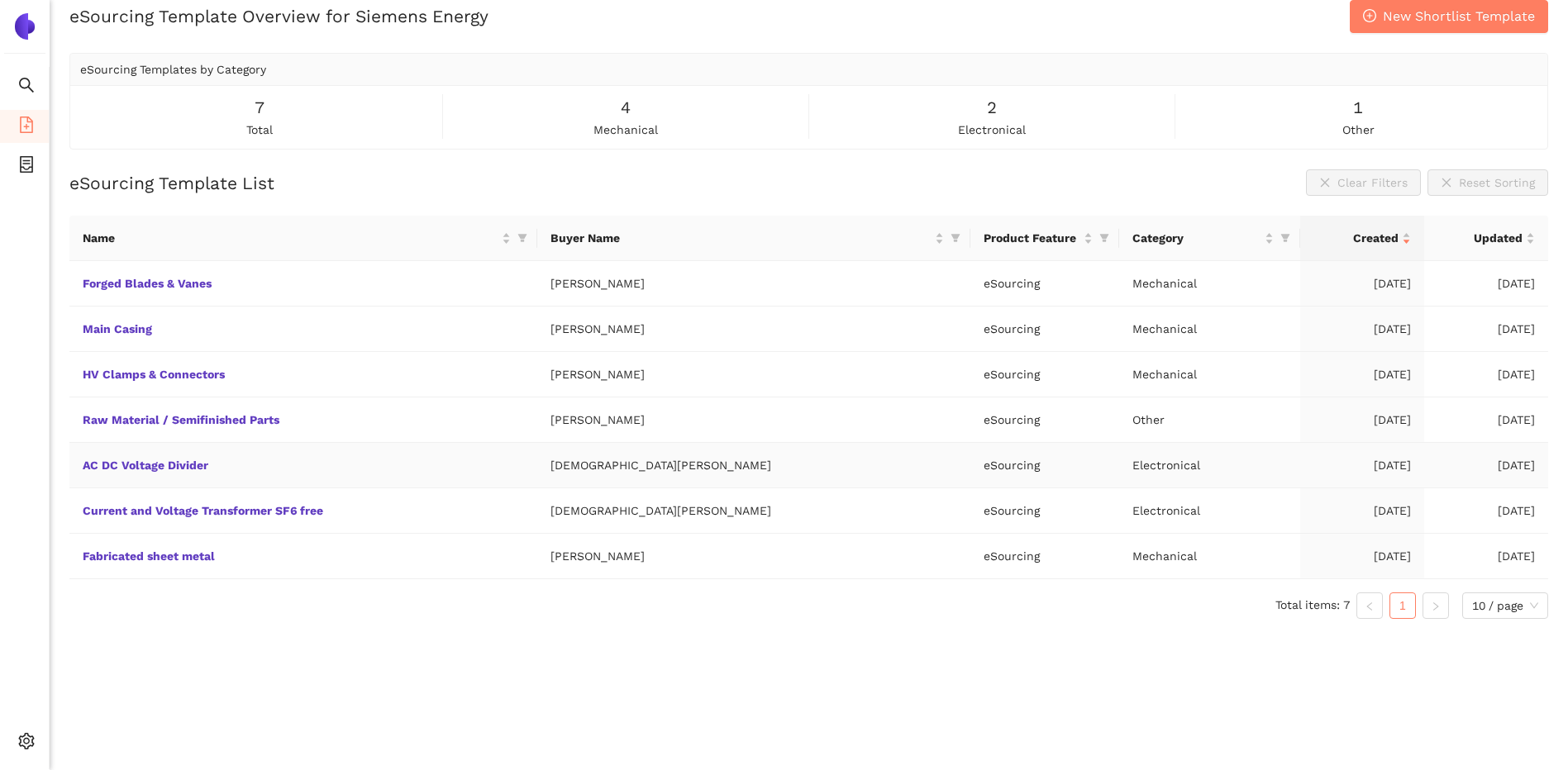
click at [128, 475] on td "AC DC Voltage Divider" at bounding box center [303, 465] width 468 height 46
click at [0, 0] on link "AC DC Voltage Divider" at bounding box center [0, 0] width 0 height 0
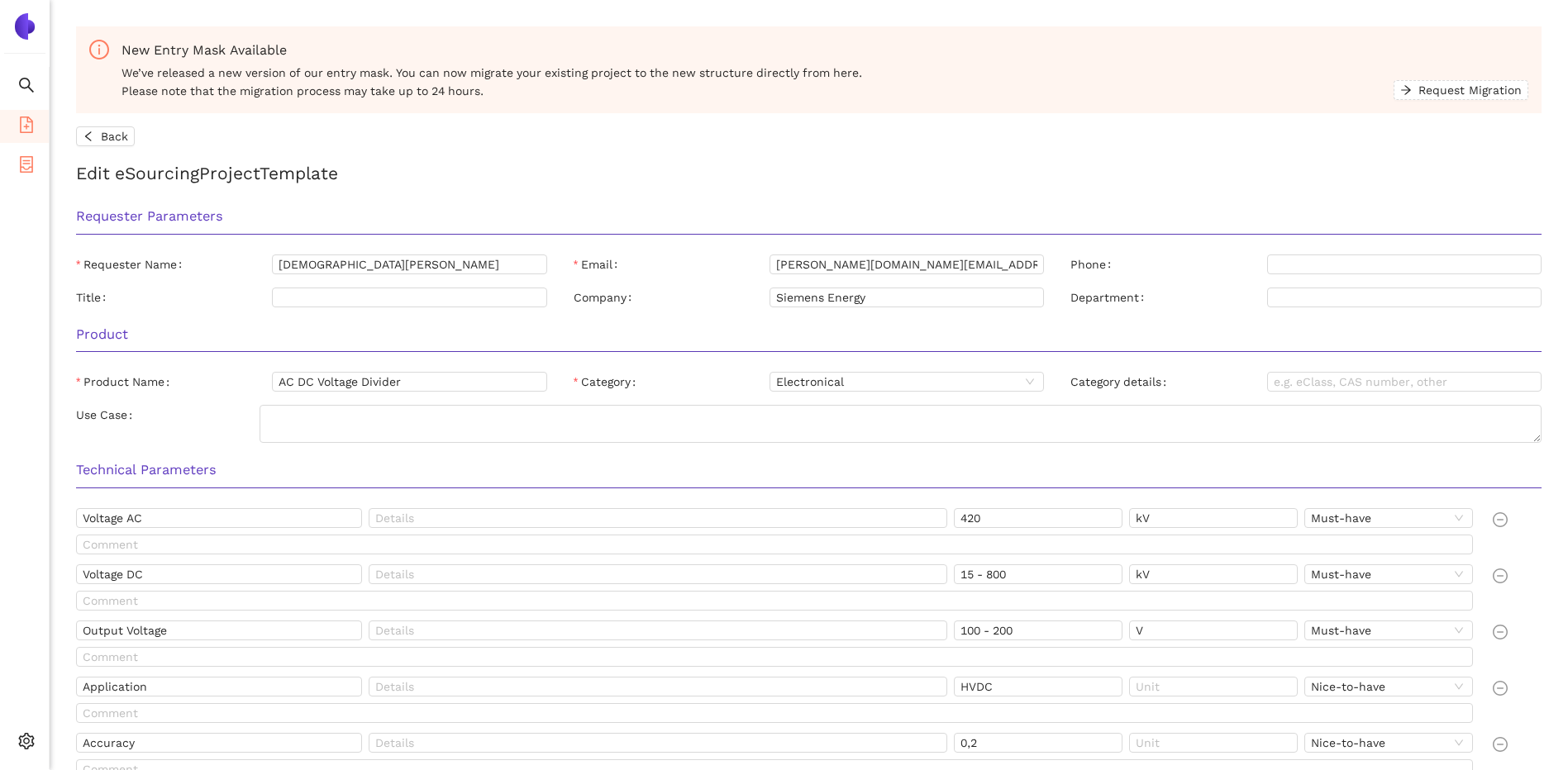
click at [24, 165] on icon "container" at bounding box center [26, 164] width 16 height 16
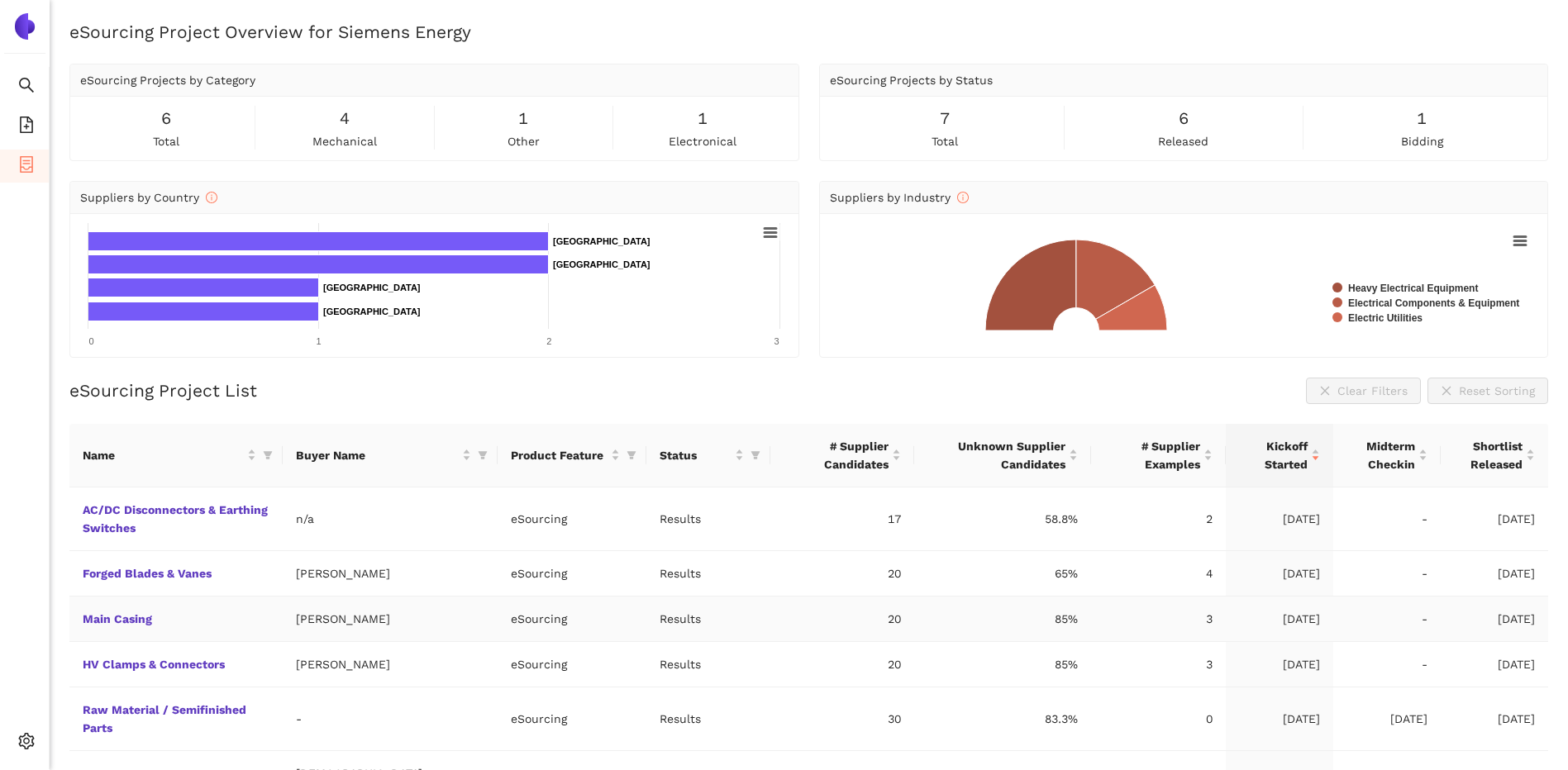
scroll to position [125, 0]
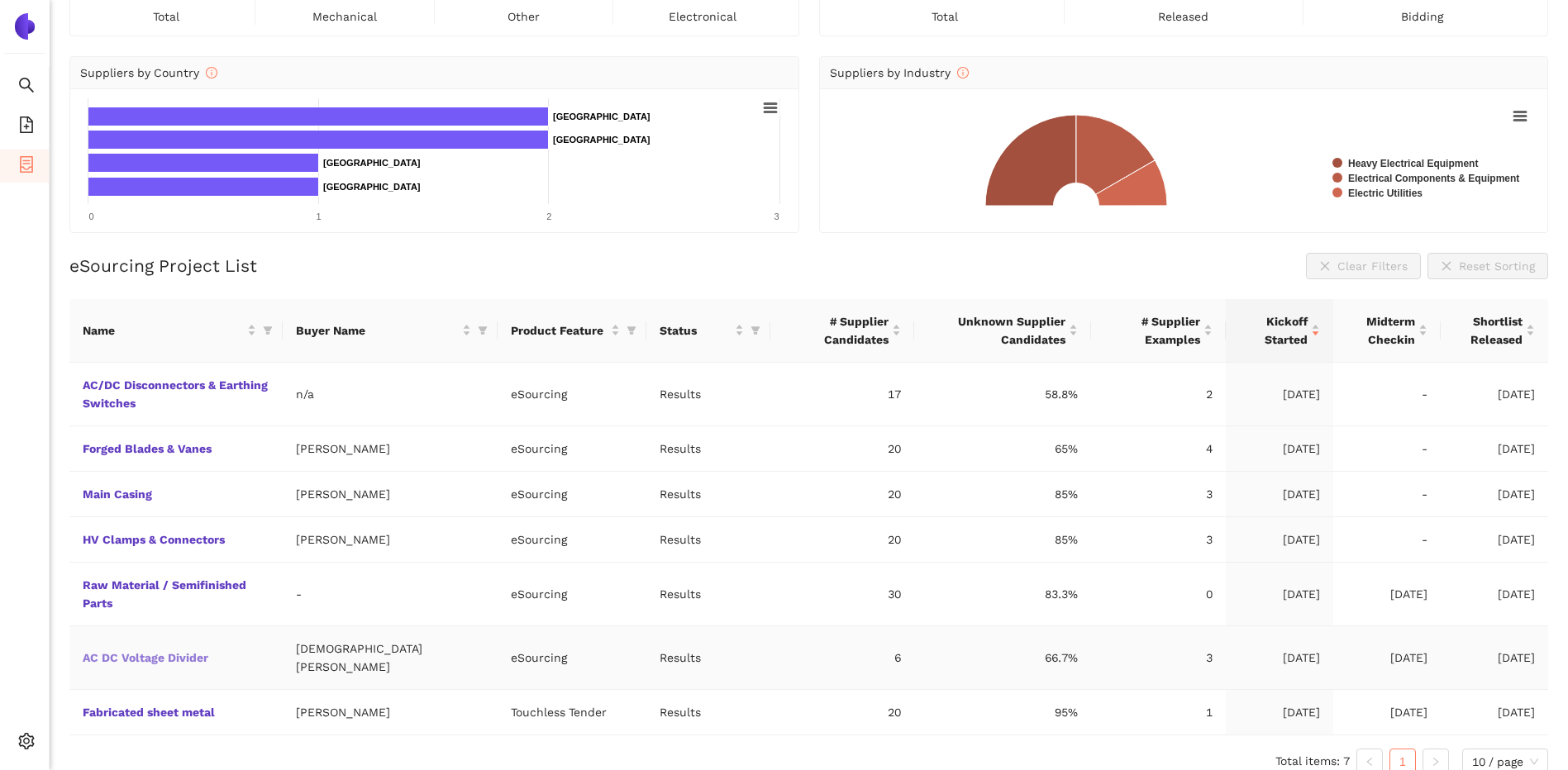
click at [0, 0] on link "AC DC Voltage Divider" at bounding box center [0, 0] width 0 height 0
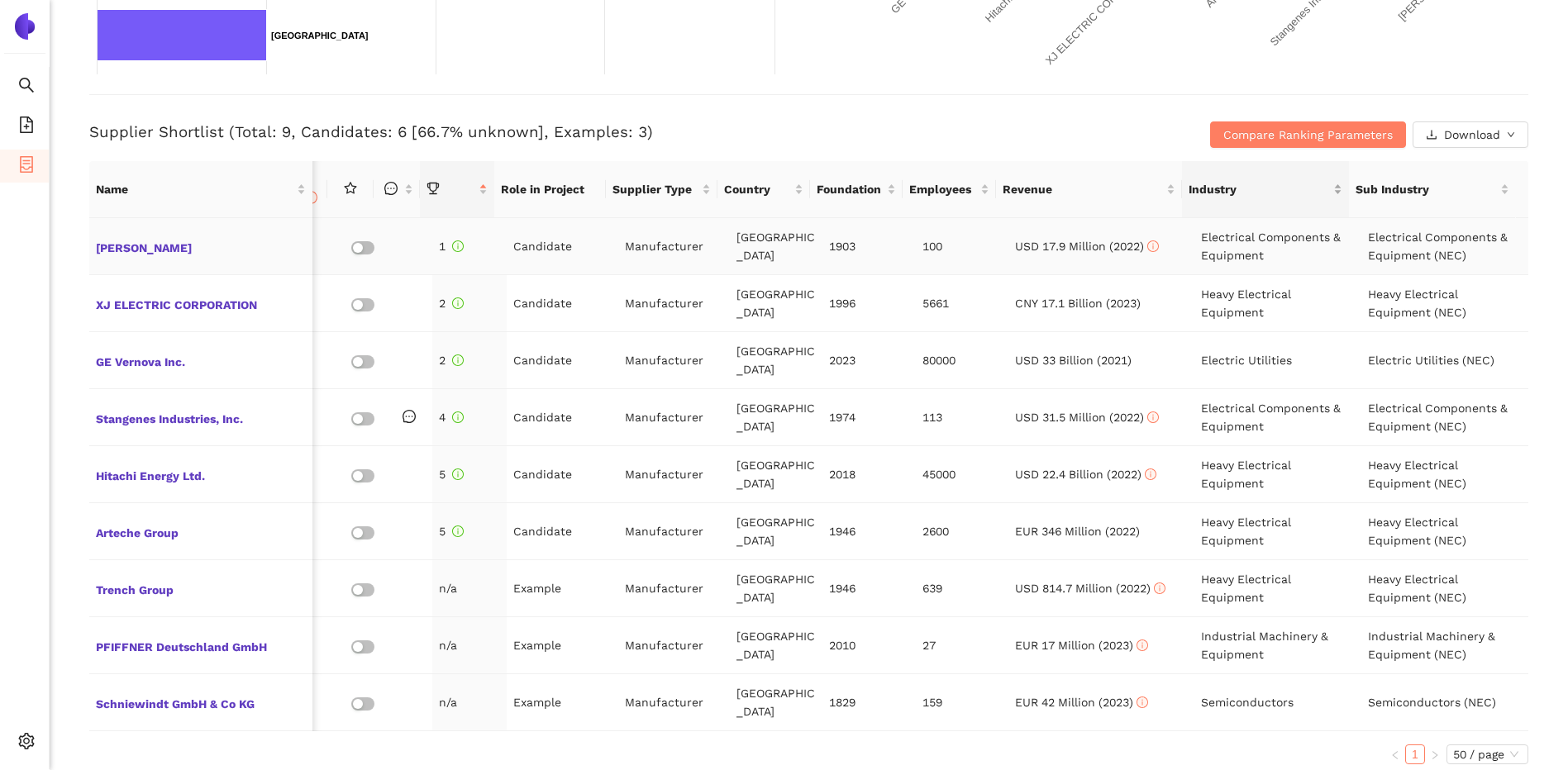
scroll to position [496, 0]
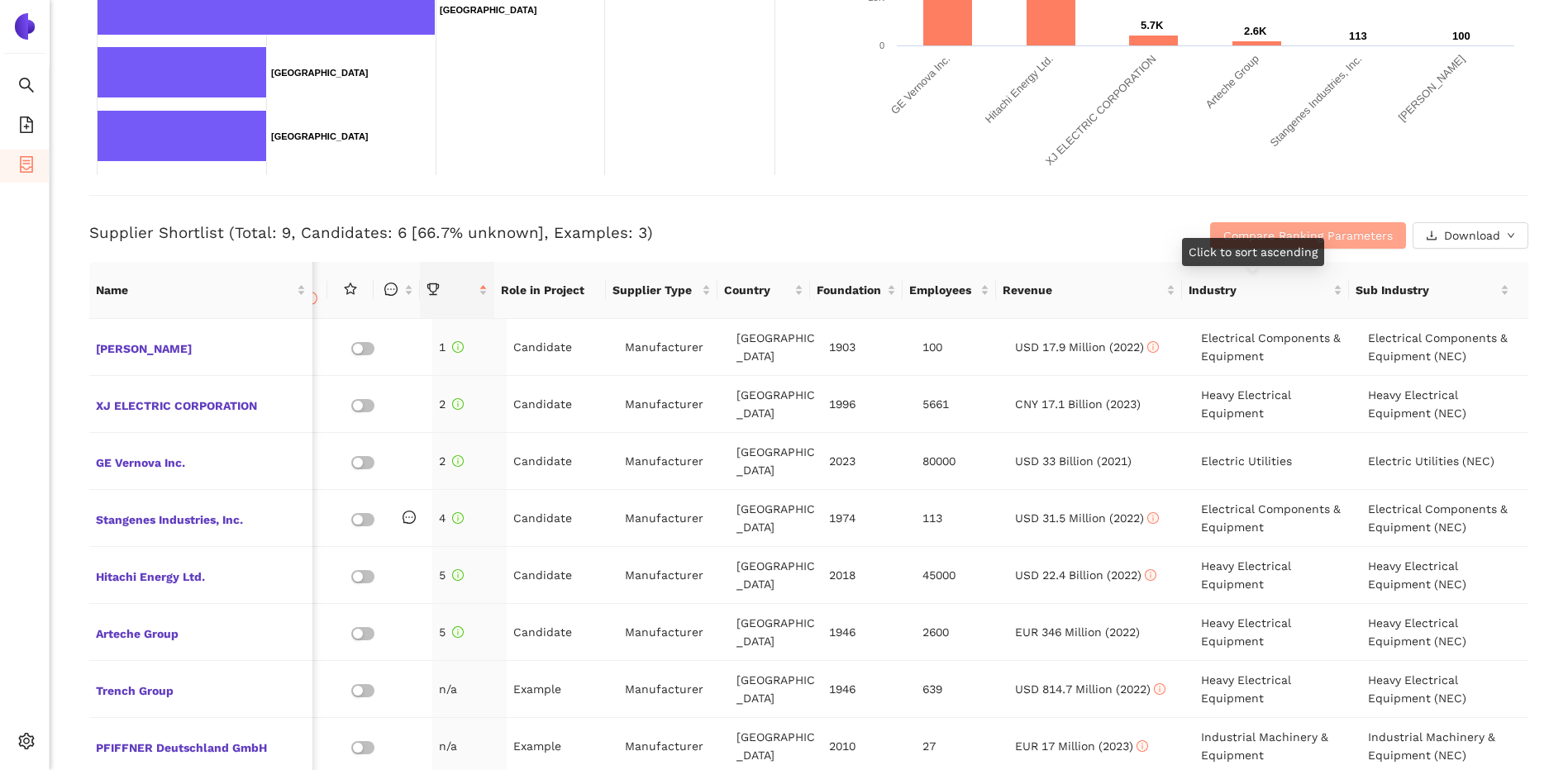
click at [1279, 234] on span "Compare Ranking Parameters" at bounding box center [1308, 235] width 170 height 18
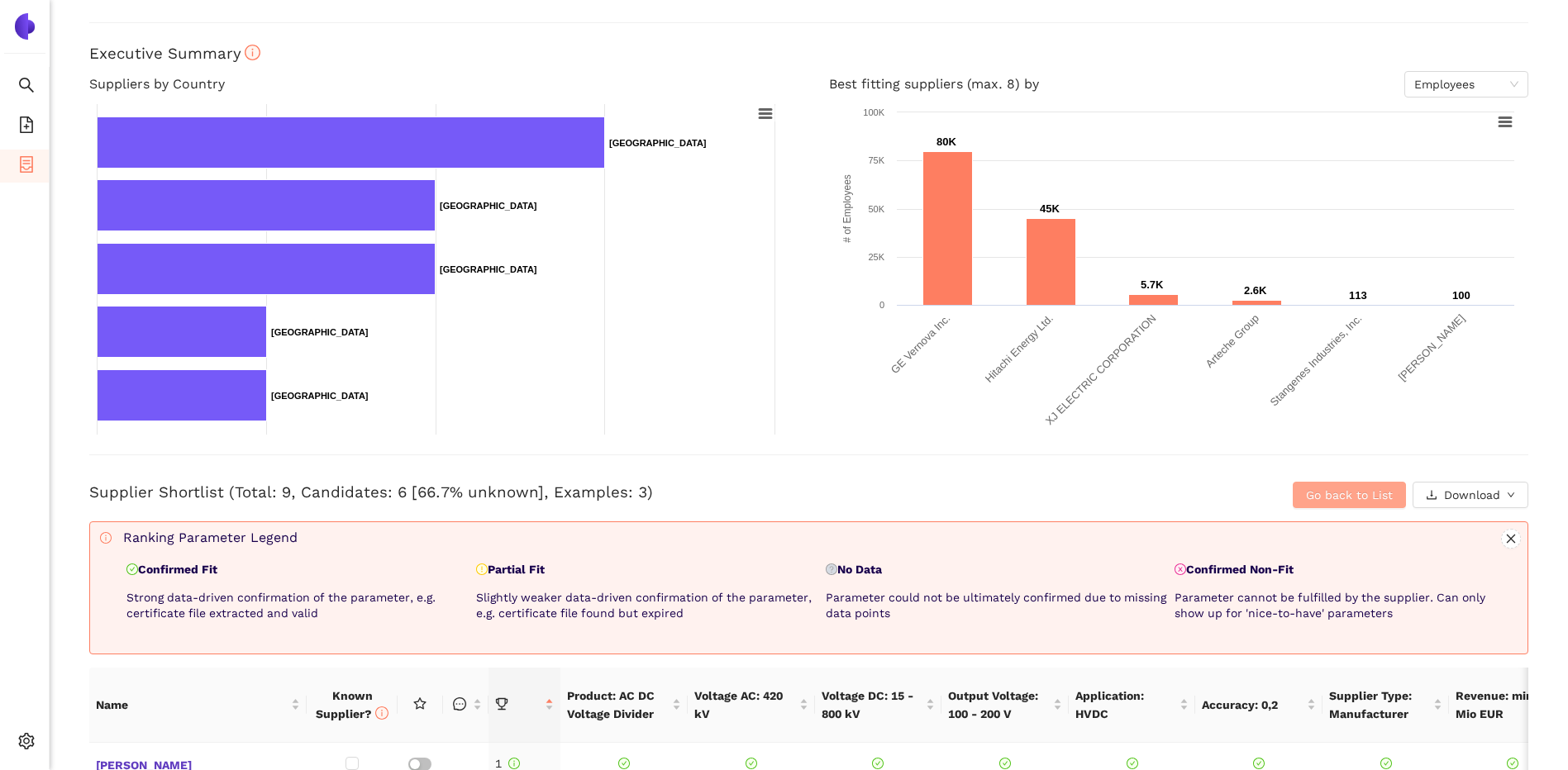
scroll to position [0, 0]
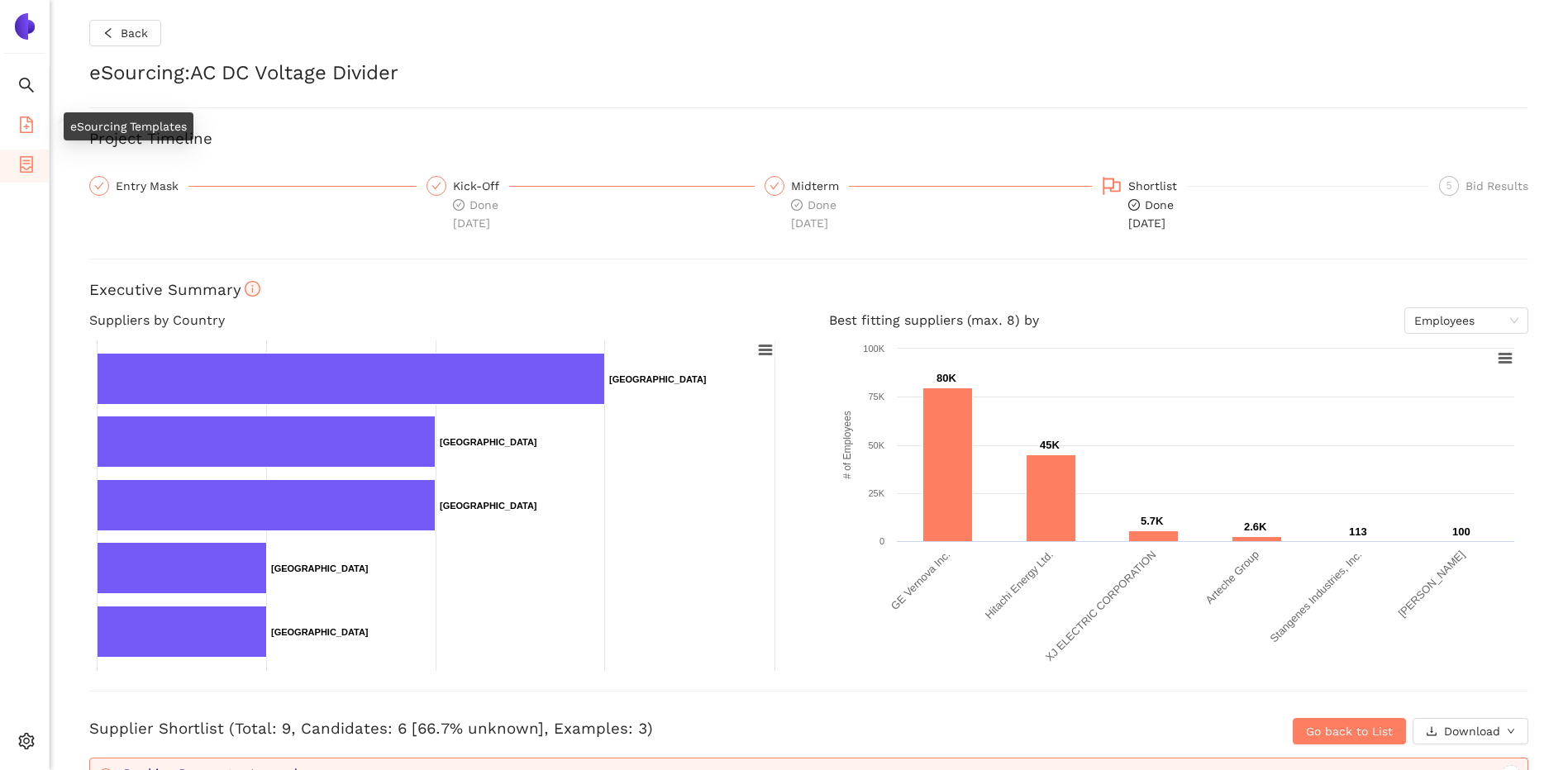
click at [18, 127] on icon "file-add" at bounding box center [26, 124] width 16 height 16
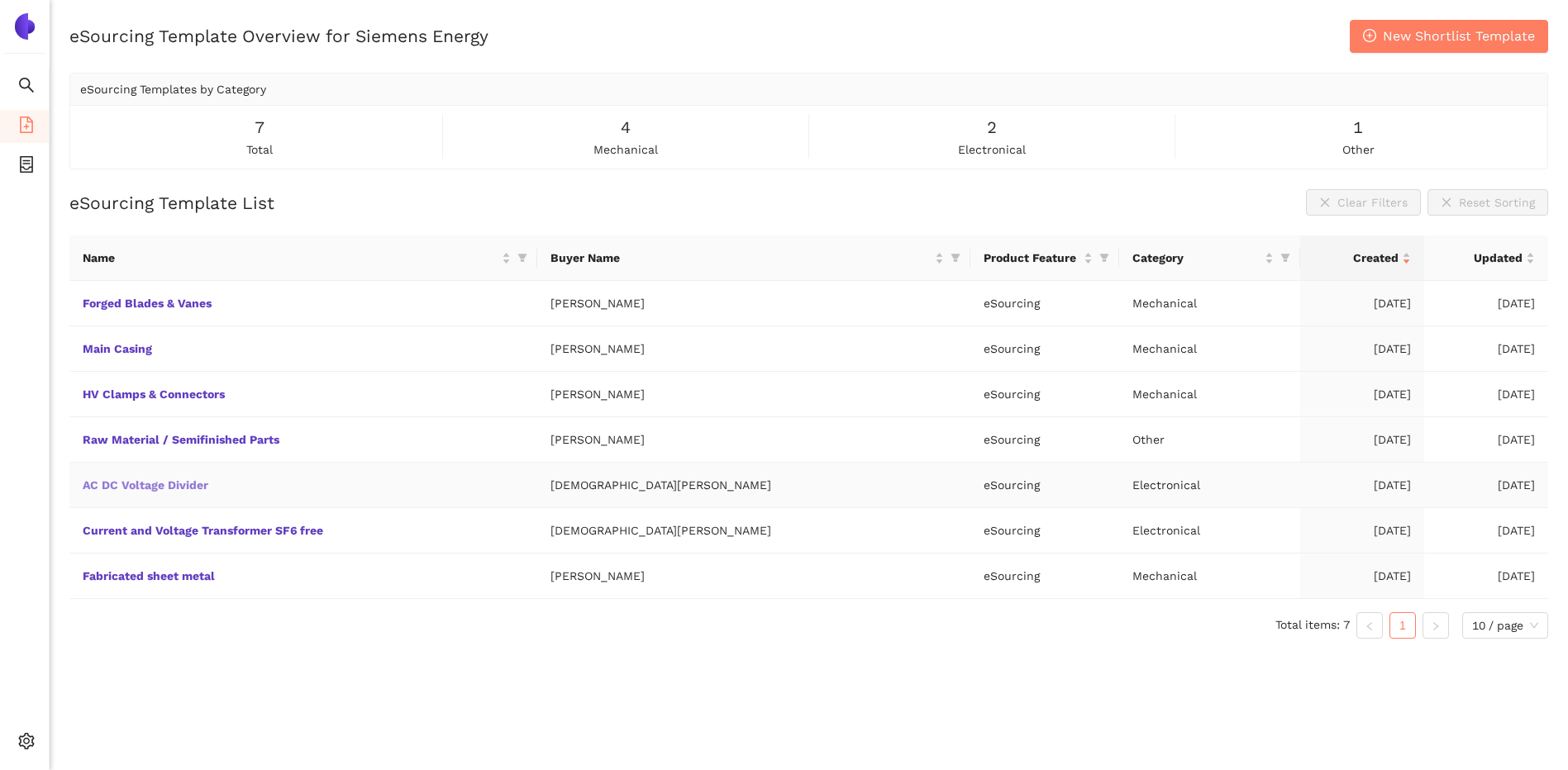
click at [0, 0] on link "AC DC Voltage Divider" at bounding box center [0, 0] width 0 height 0
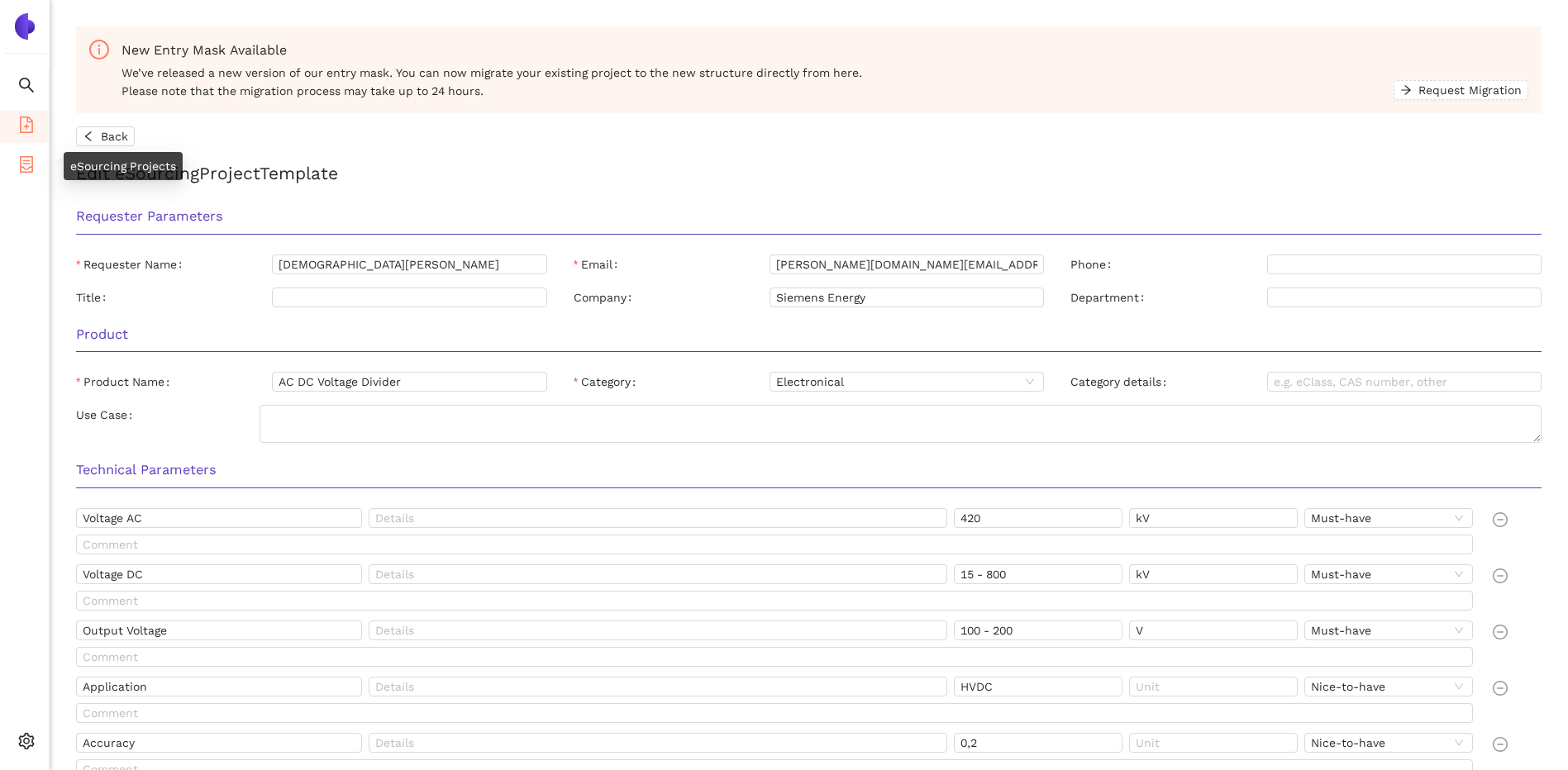
click at [31, 166] on icon "container" at bounding box center [26, 164] width 13 height 16
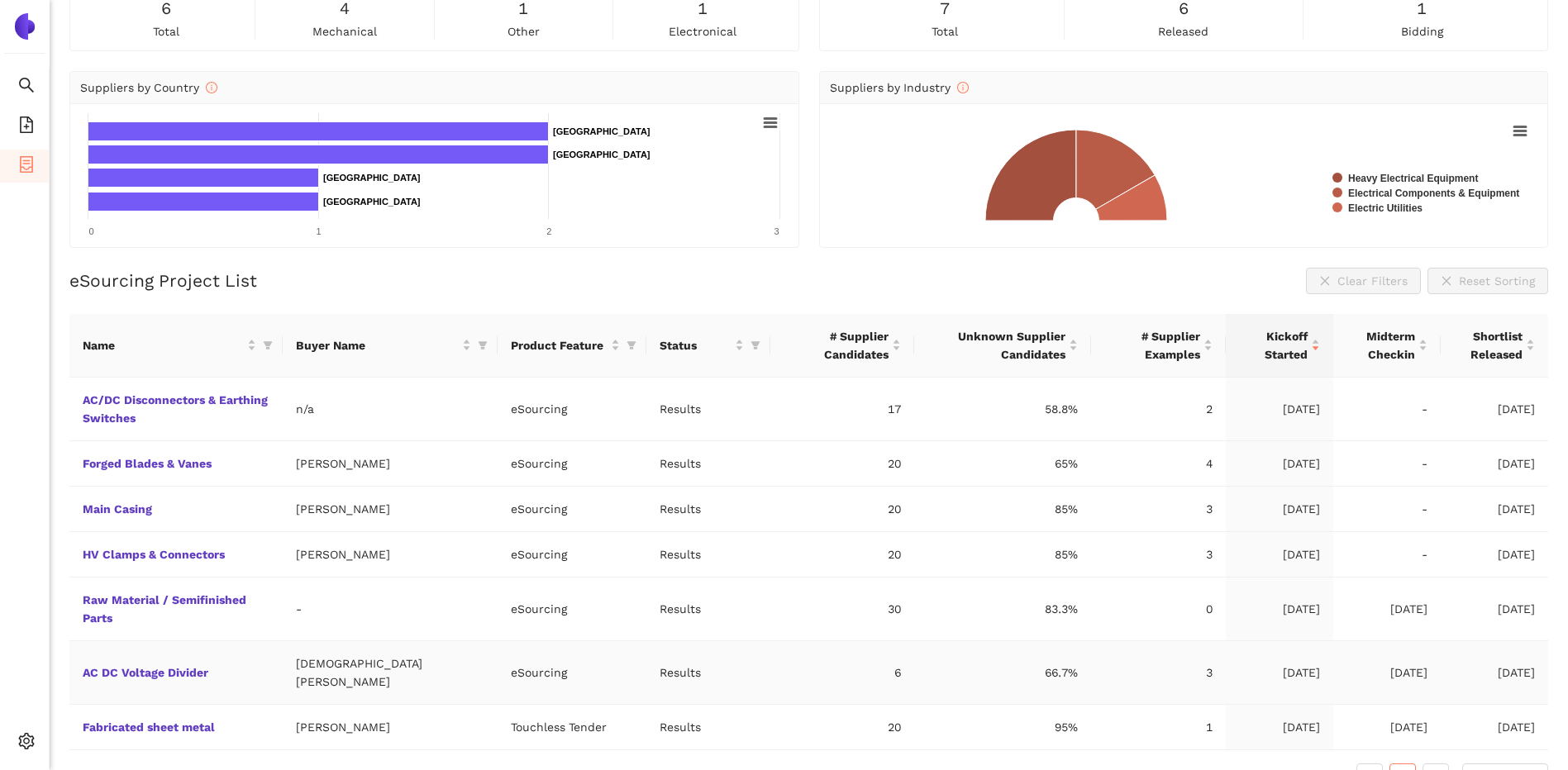
scroll to position [125, 0]
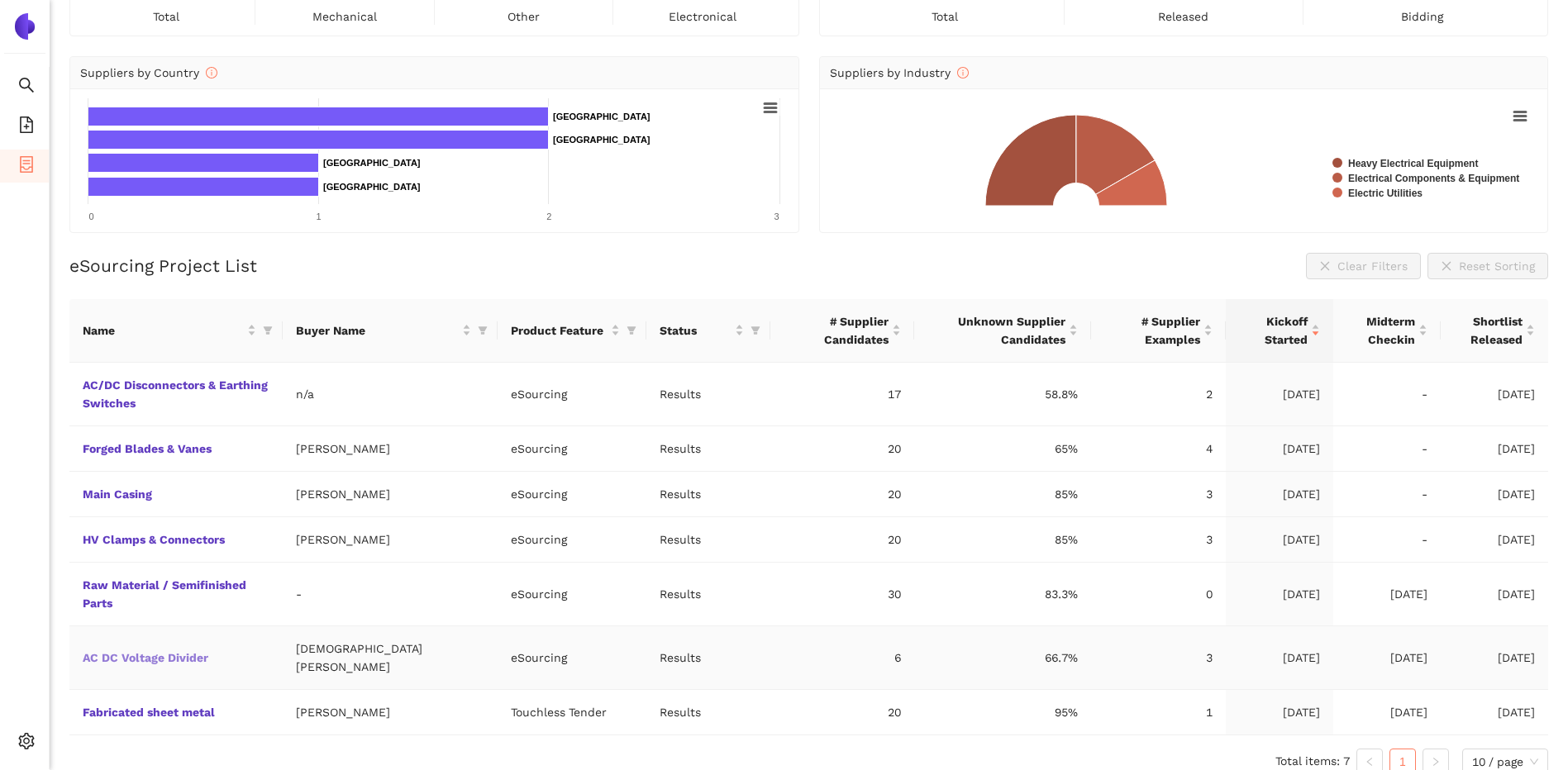
click at [0, 0] on link "AC DC Voltage Divider" at bounding box center [0, 0] width 0 height 0
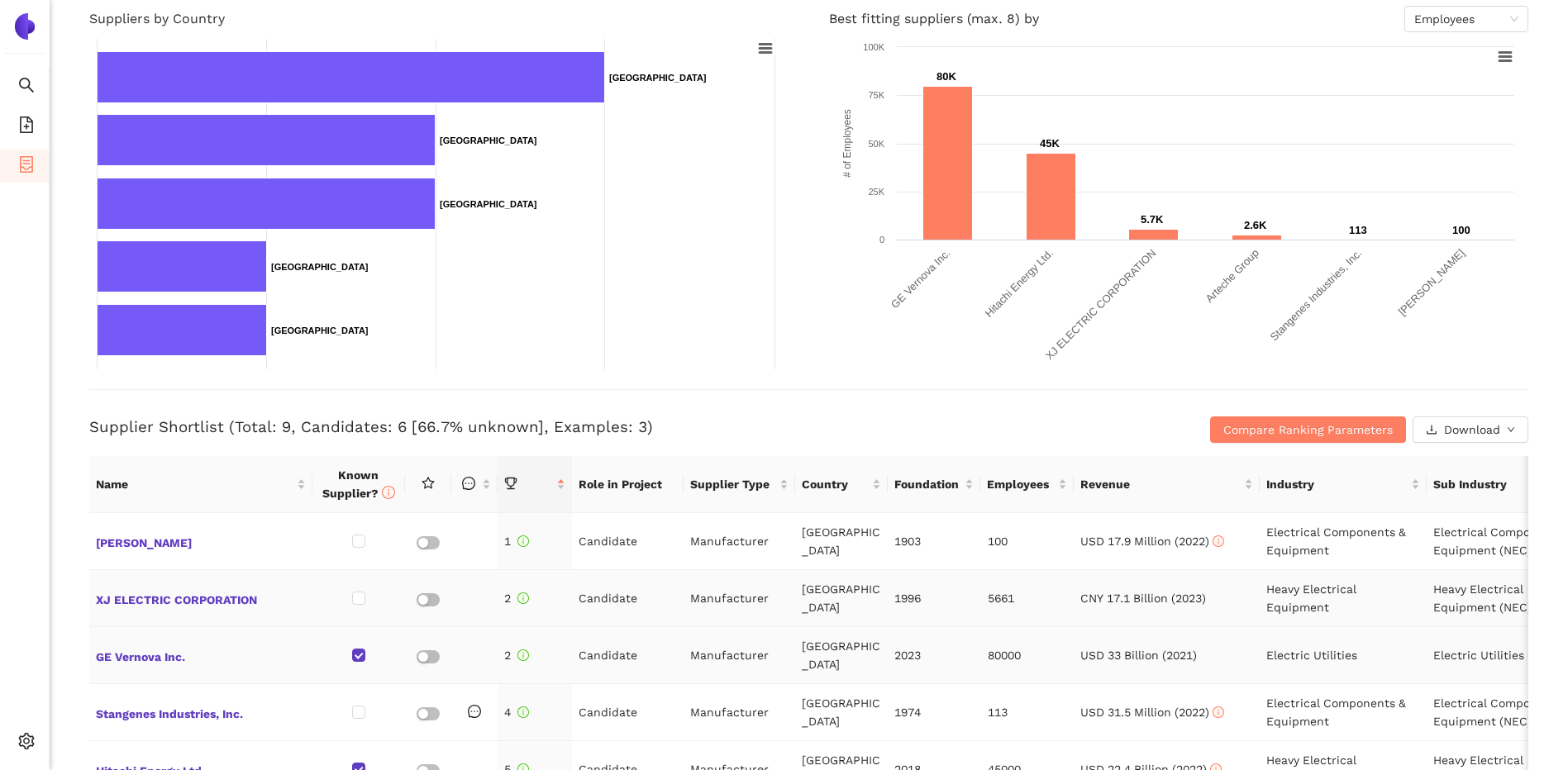
scroll to position [331, 0]
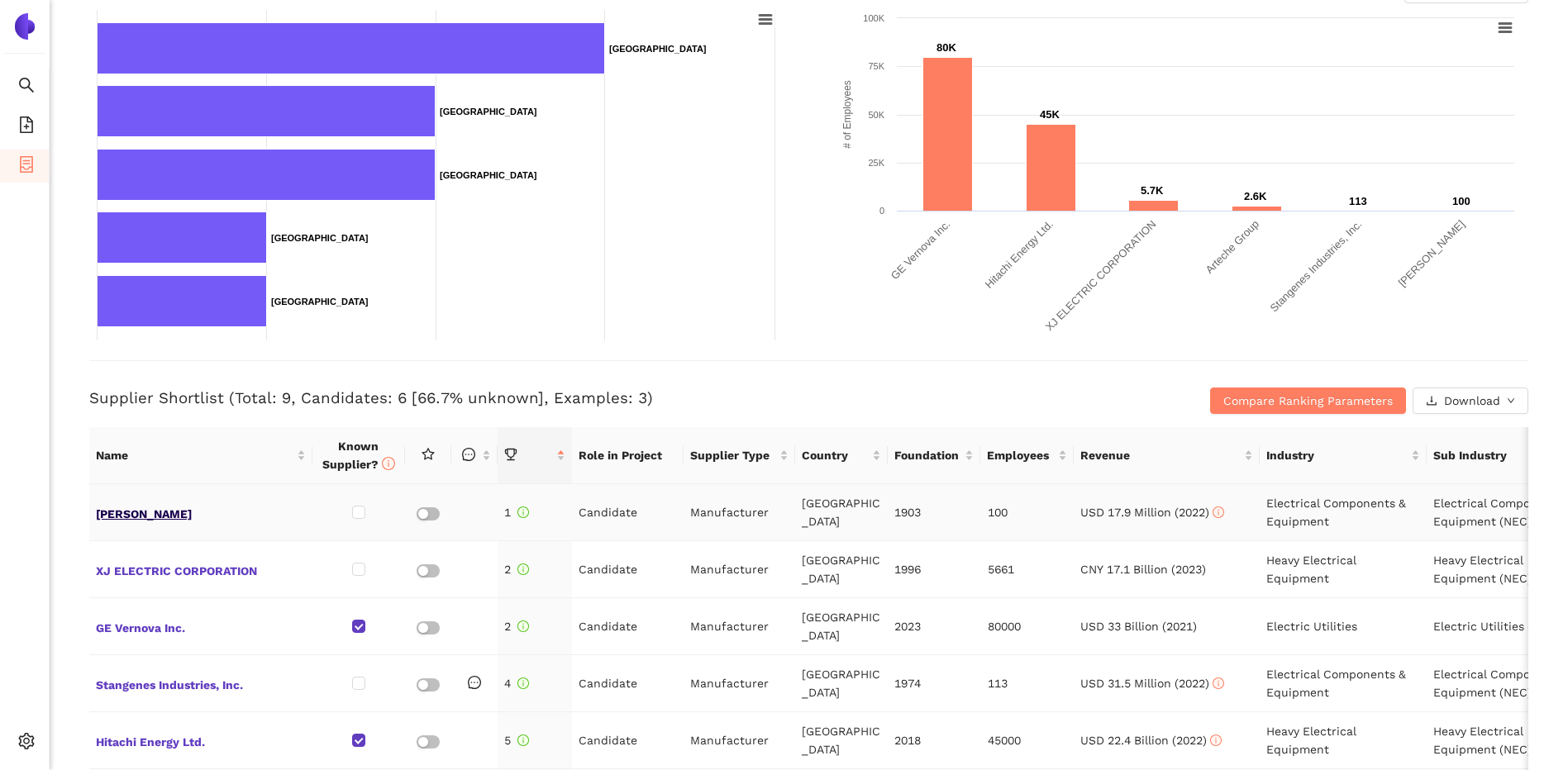
click at [133, 516] on span "[PERSON_NAME]" at bounding box center [201, 512] width 210 height 22
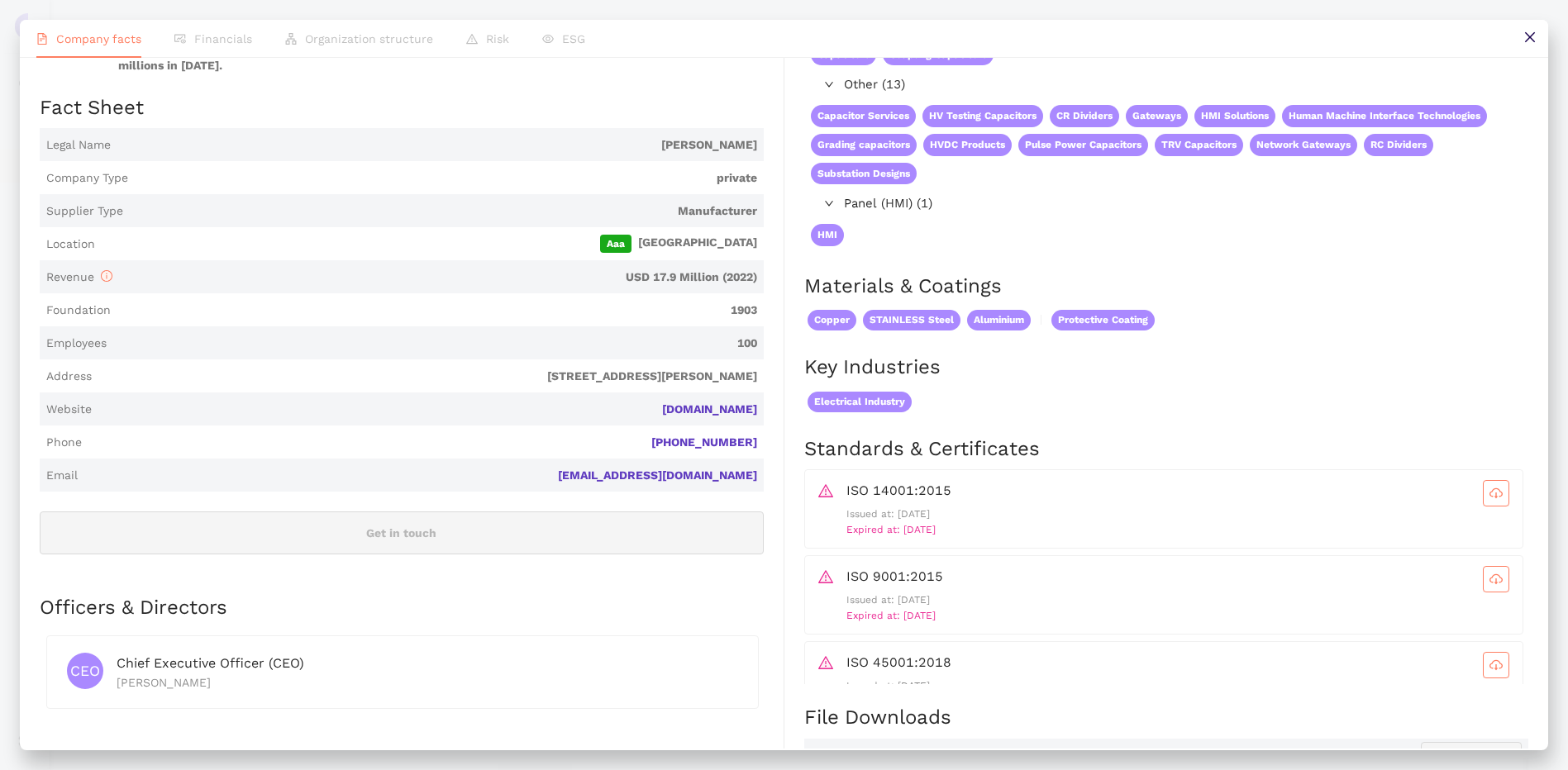
scroll to position [0, 0]
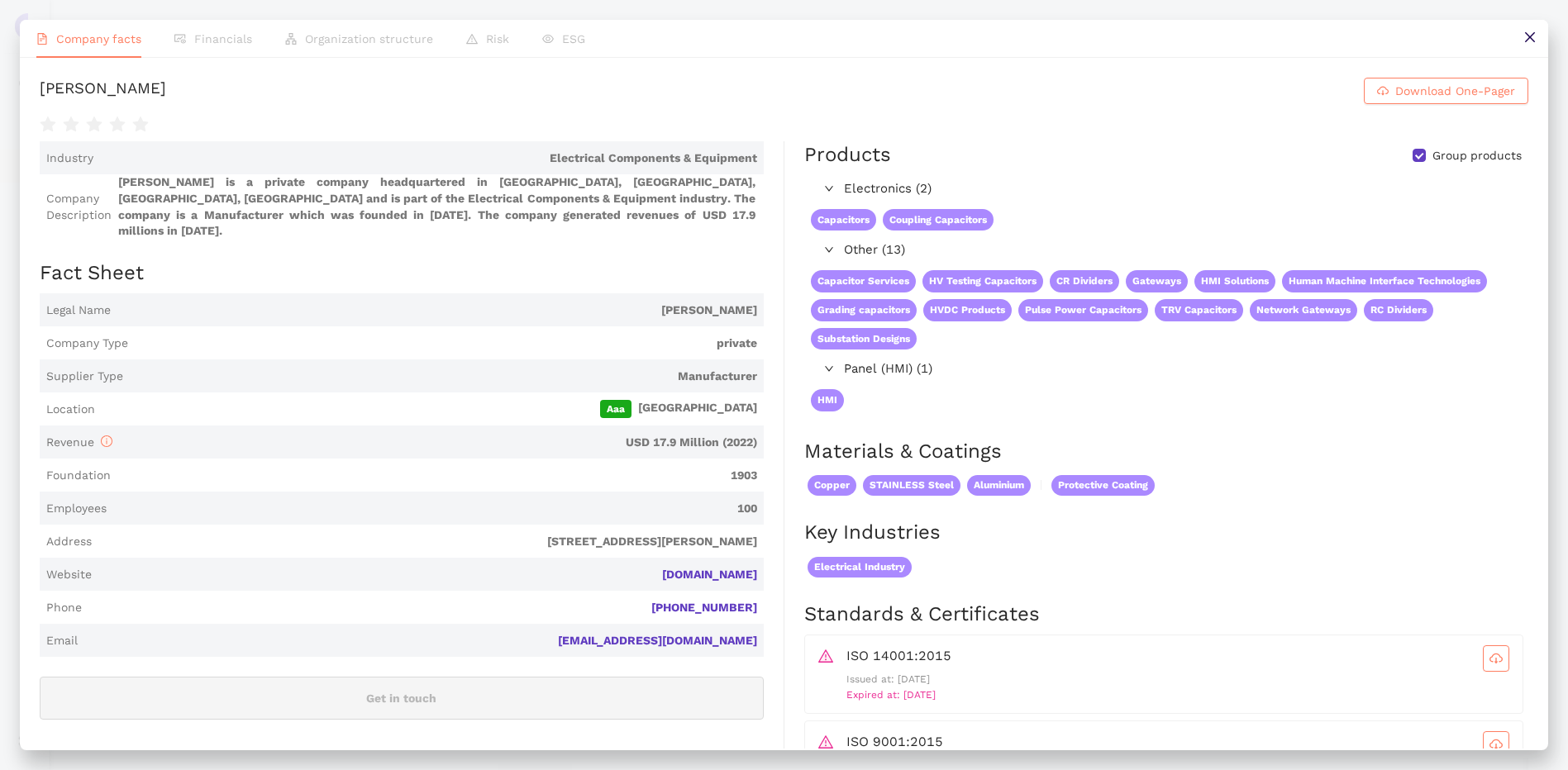
click at [1526, 37] on icon "close" at bounding box center [1529, 36] width 13 height 13
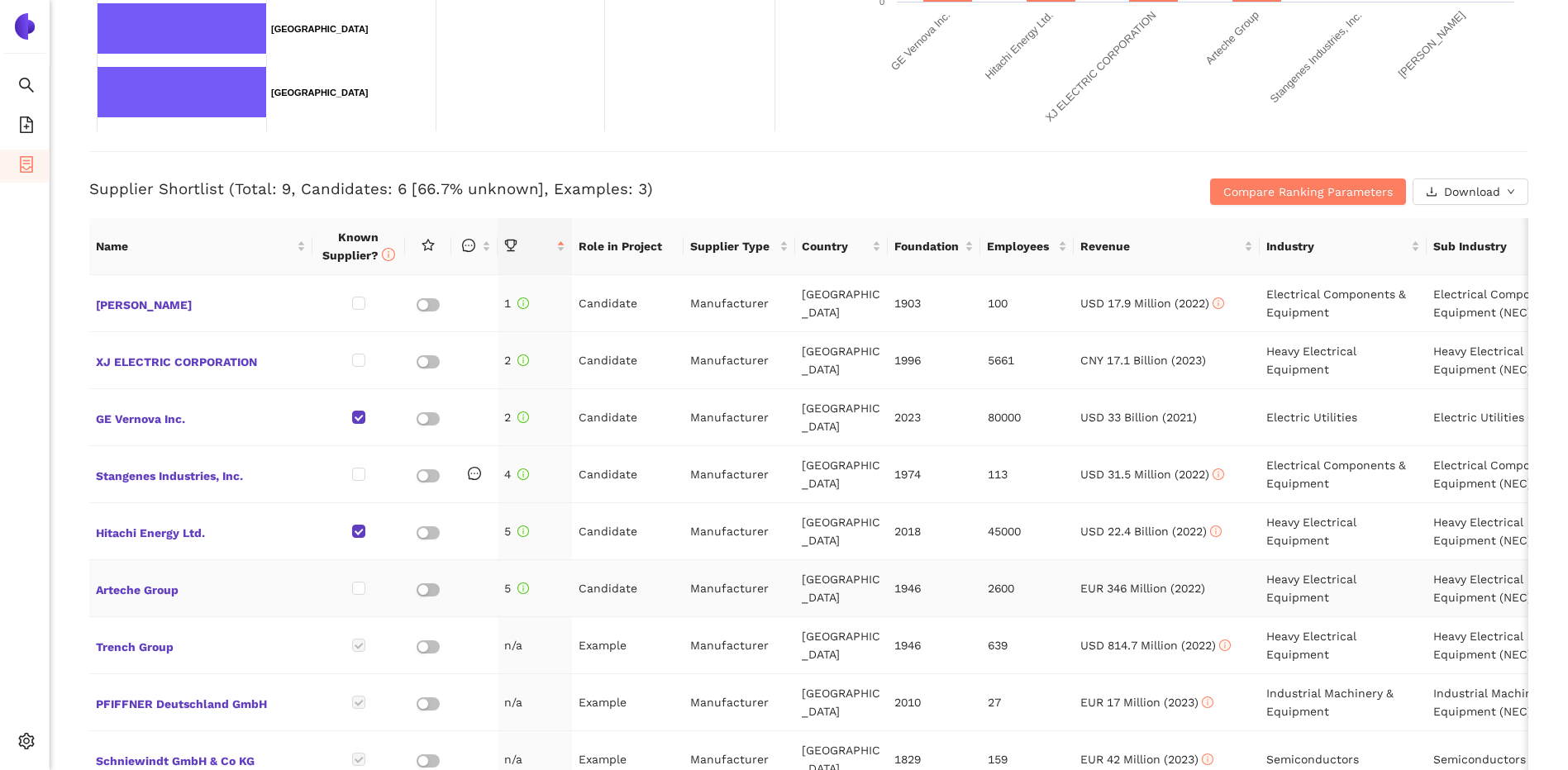
scroll to position [579, 0]
